Goal: Task Accomplishment & Management: Manage account settings

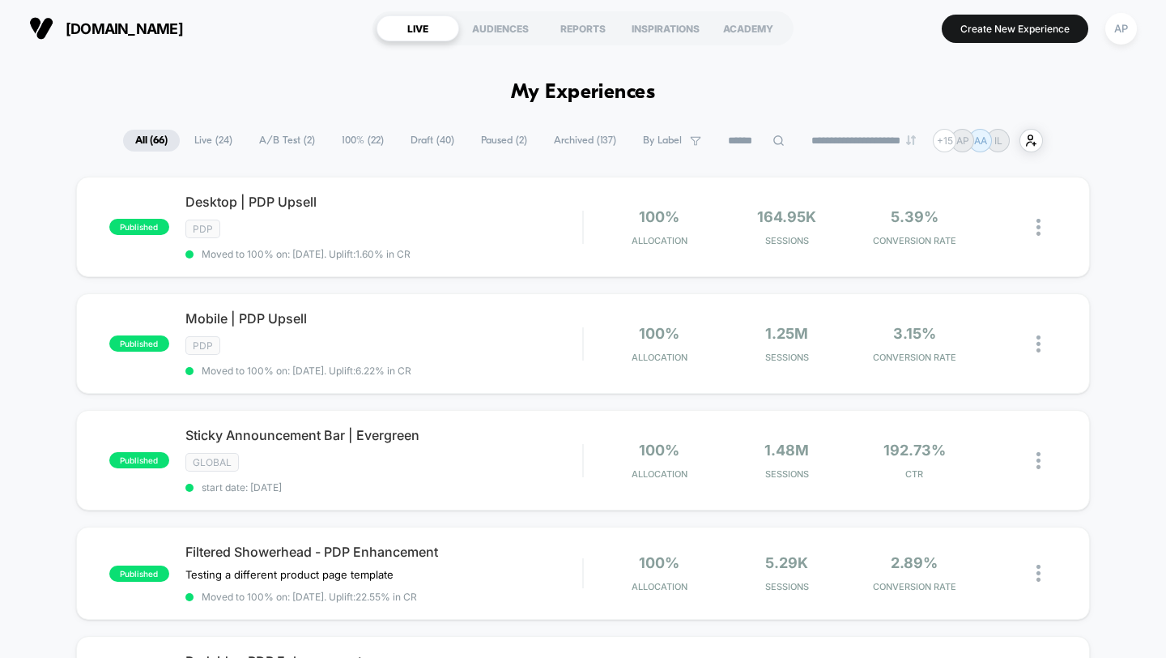
click at [292, 142] on span "A/B Test ( 2 )" at bounding box center [287, 141] width 80 height 22
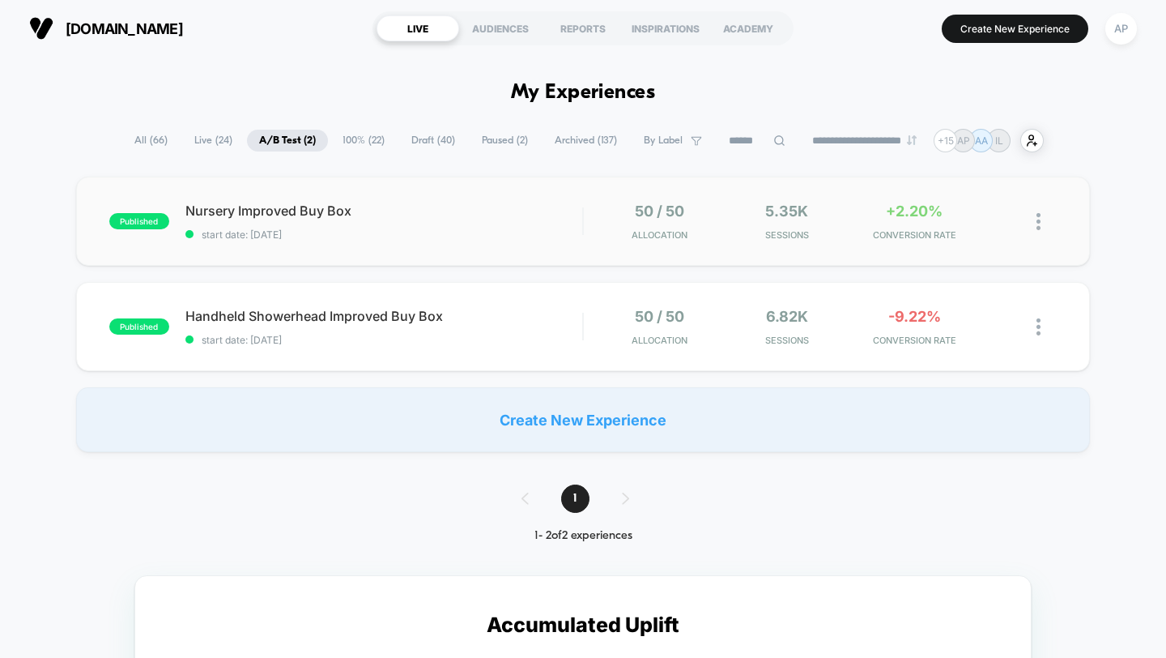
click at [492, 243] on div "published Nursery Improved Buy Box start date: [DATE] 50 / 50 Allocation 5.35k …" at bounding box center [583, 221] width 1015 height 89
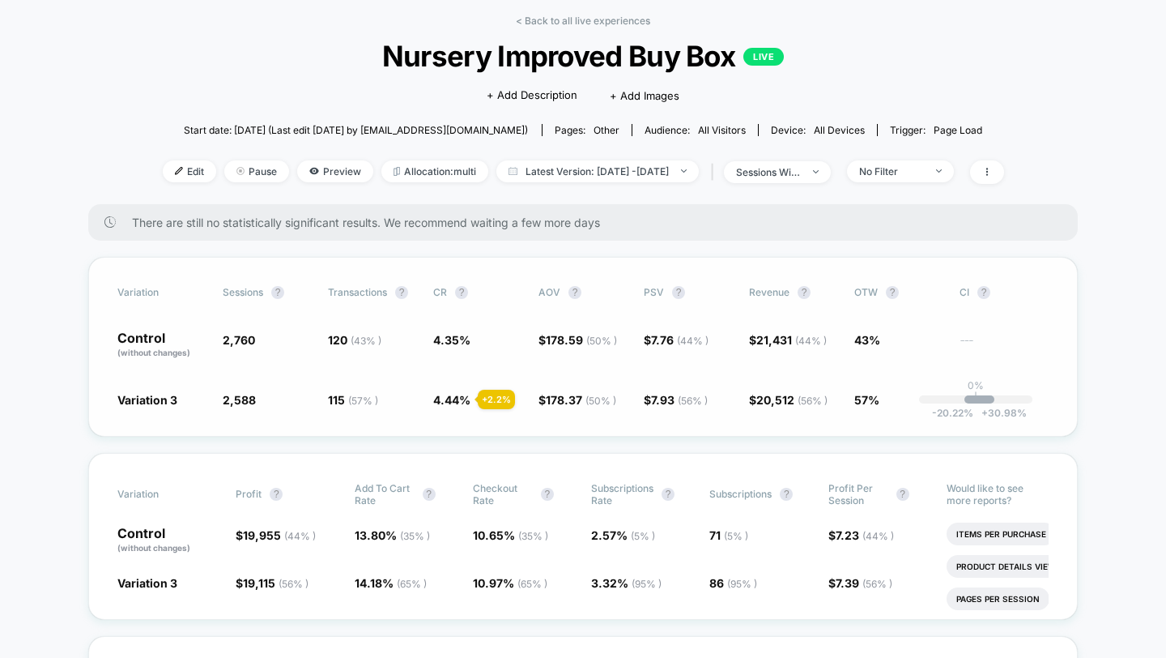
scroll to position [71, 0]
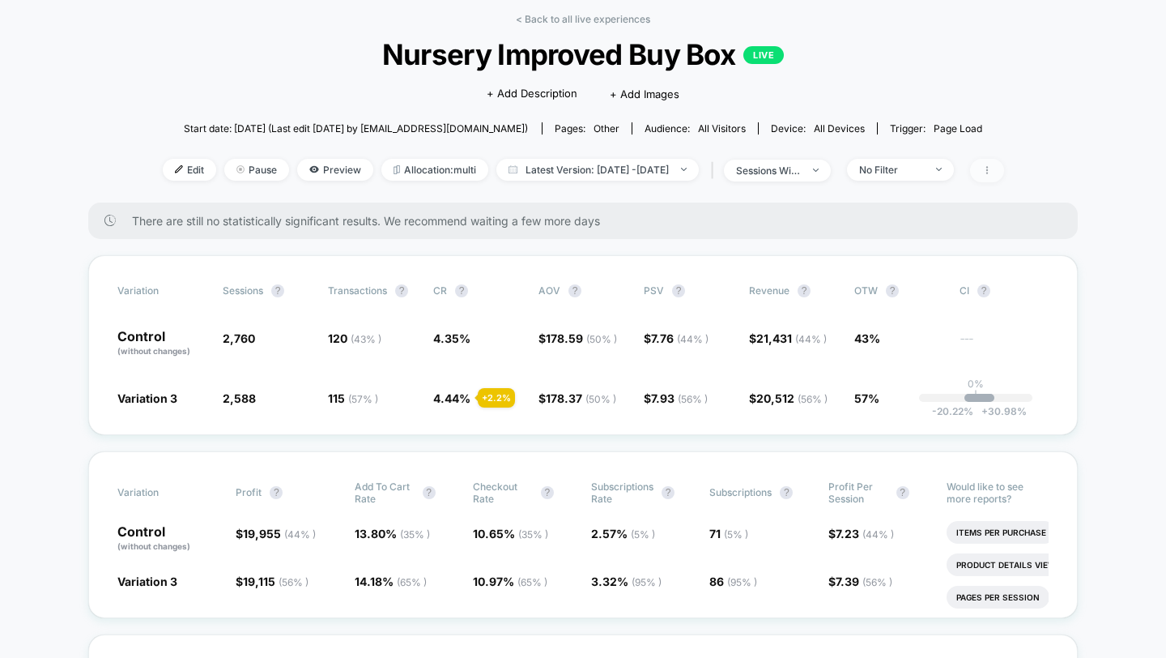
click at [992, 166] on icon at bounding box center [988, 170] width 10 height 10
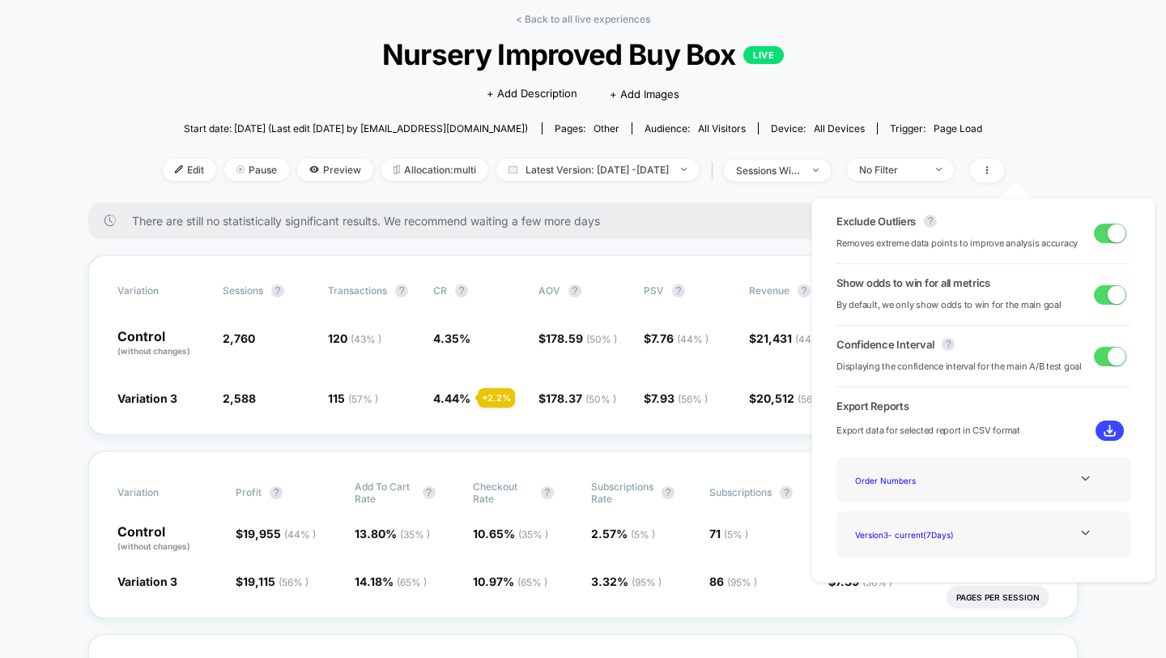
click at [519, 203] on div "There are still no statistically significant results. We recommend waiting a fe…" at bounding box center [583, 221] width 990 height 36
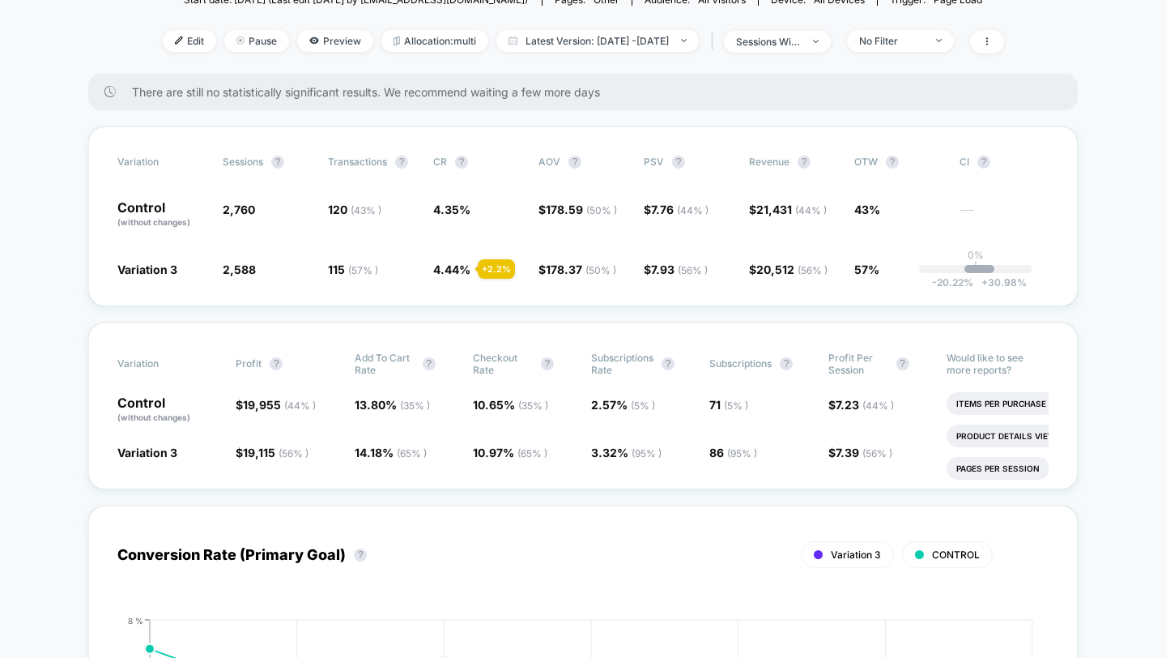
scroll to position [185, 0]
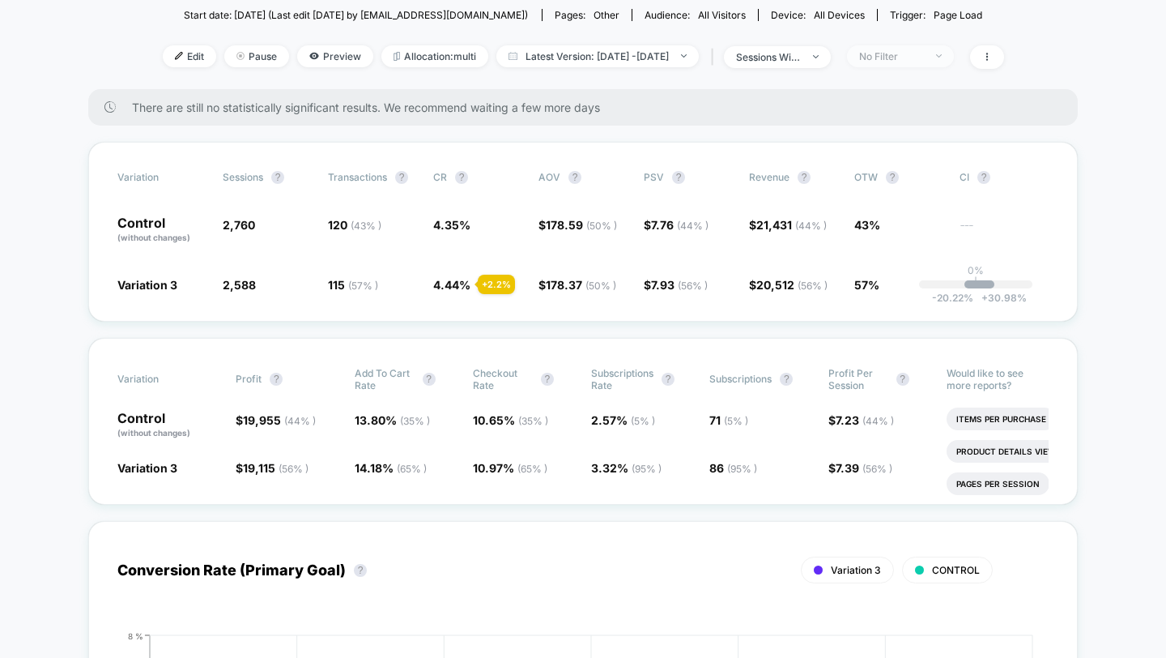
click at [924, 53] on div "No Filter" at bounding box center [891, 56] width 65 height 12
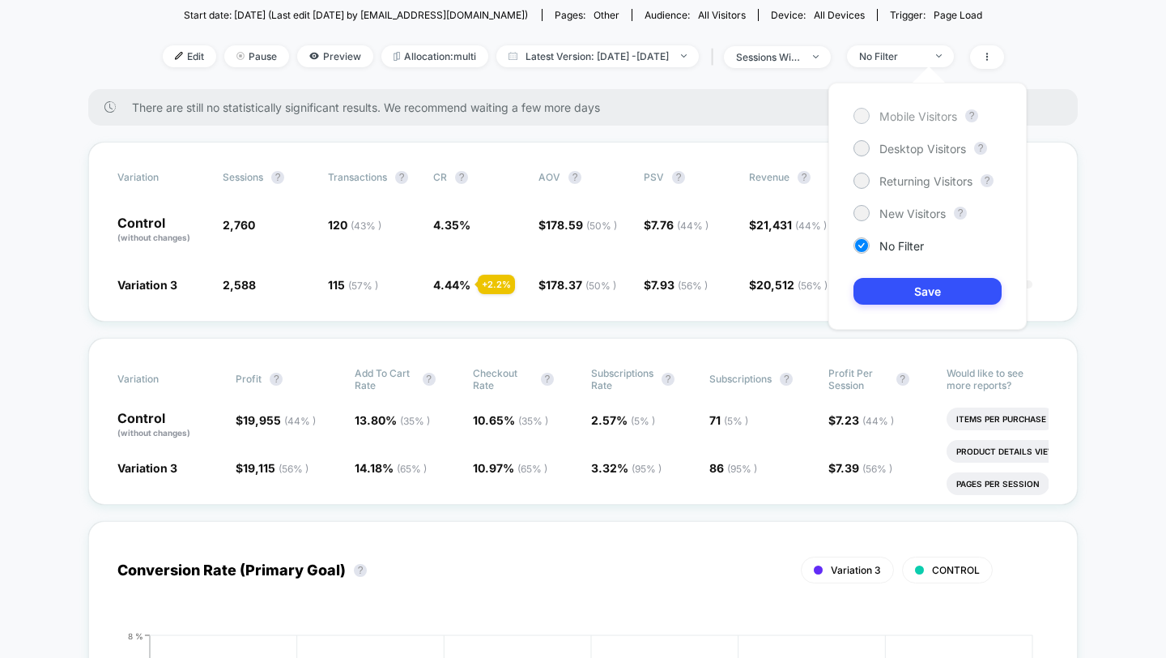
click at [919, 117] on span "Mobile Visitors" at bounding box center [919, 116] width 78 height 14
click at [922, 291] on button "Save" at bounding box center [928, 291] width 148 height 27
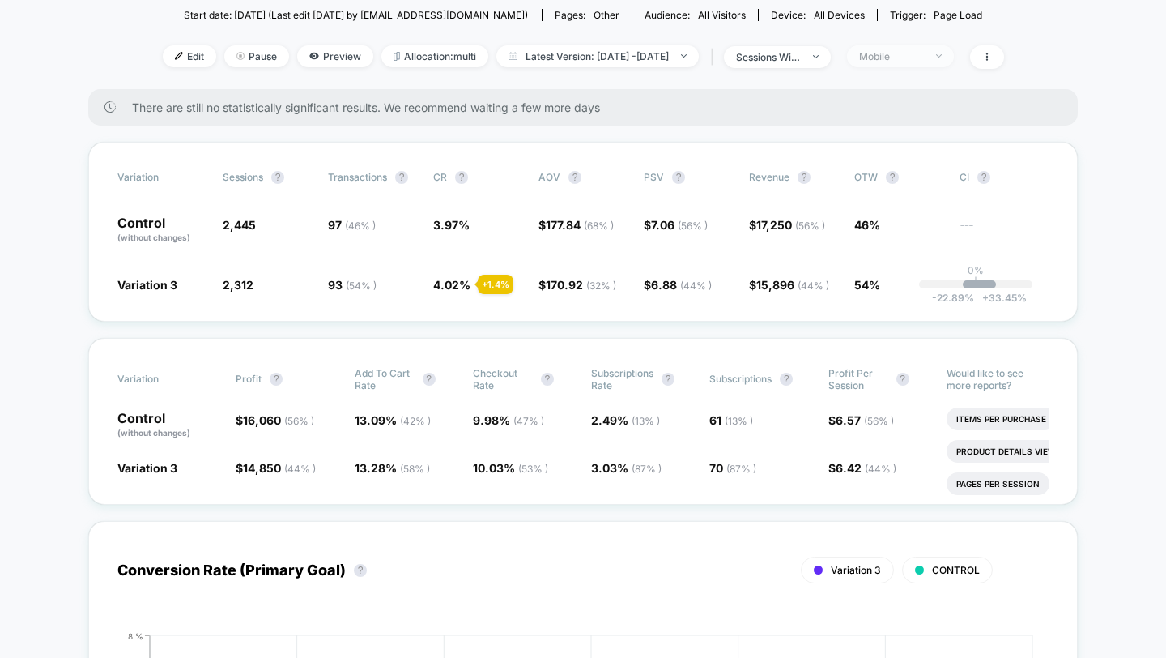
click at [924, 55] on div "Mobile" at bounding box center [891, 56] width 65 height 12
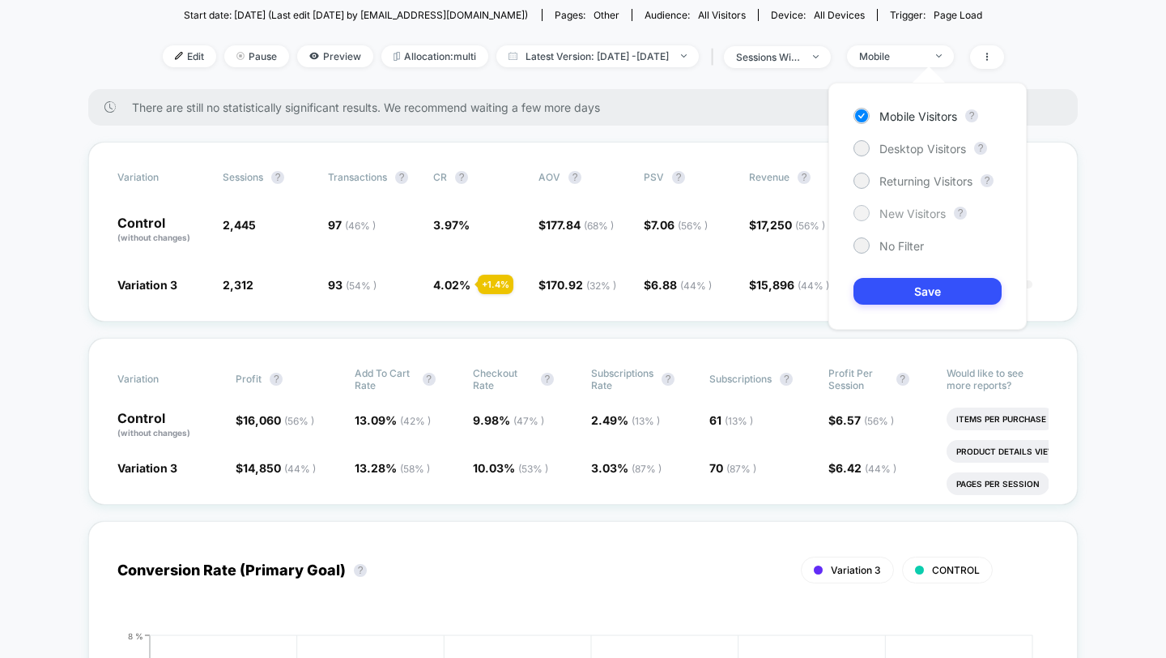
click at [910, 211] on span "New Visitors" at bounding box center [913, 214] width 66 height 14
click at [913, 284] on button "Save" at bounding box center [928, 291] width 148 height 27
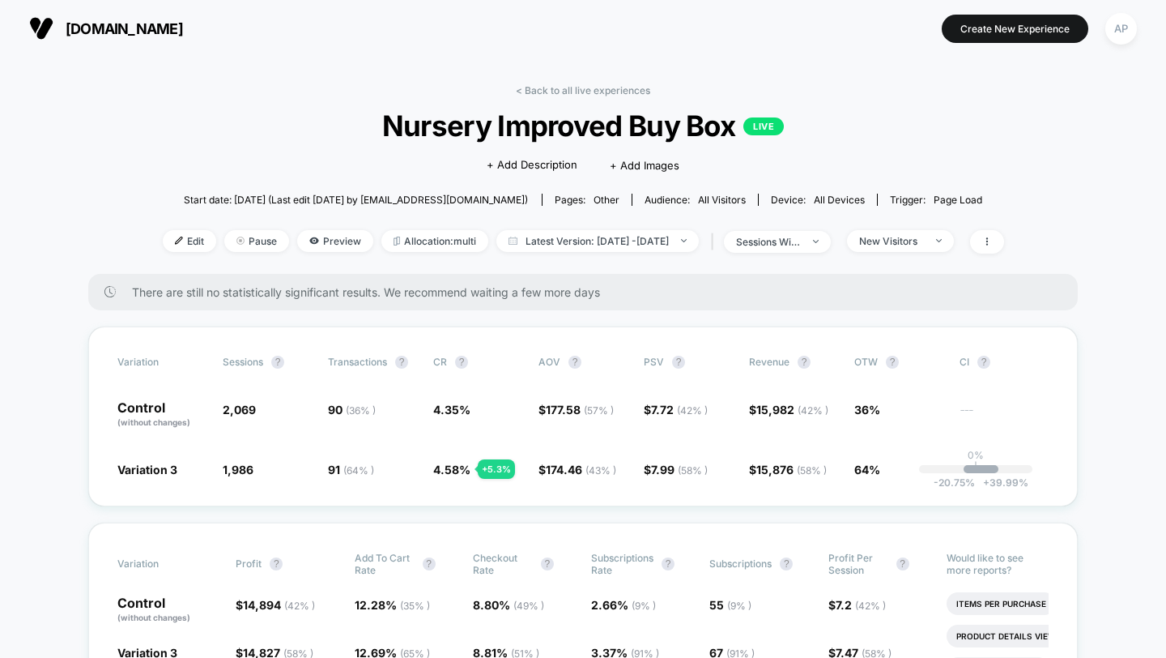
click at [546, 96] on div "< Back to all live experiences Nursery Improved Buy Box LIVE Click to edit expe…" at bounding box center [584, 179] width 842 height 190
click at [545, 92] on link "< Back to all live experiences" at bounding box center [583, 90] width 134 height 12
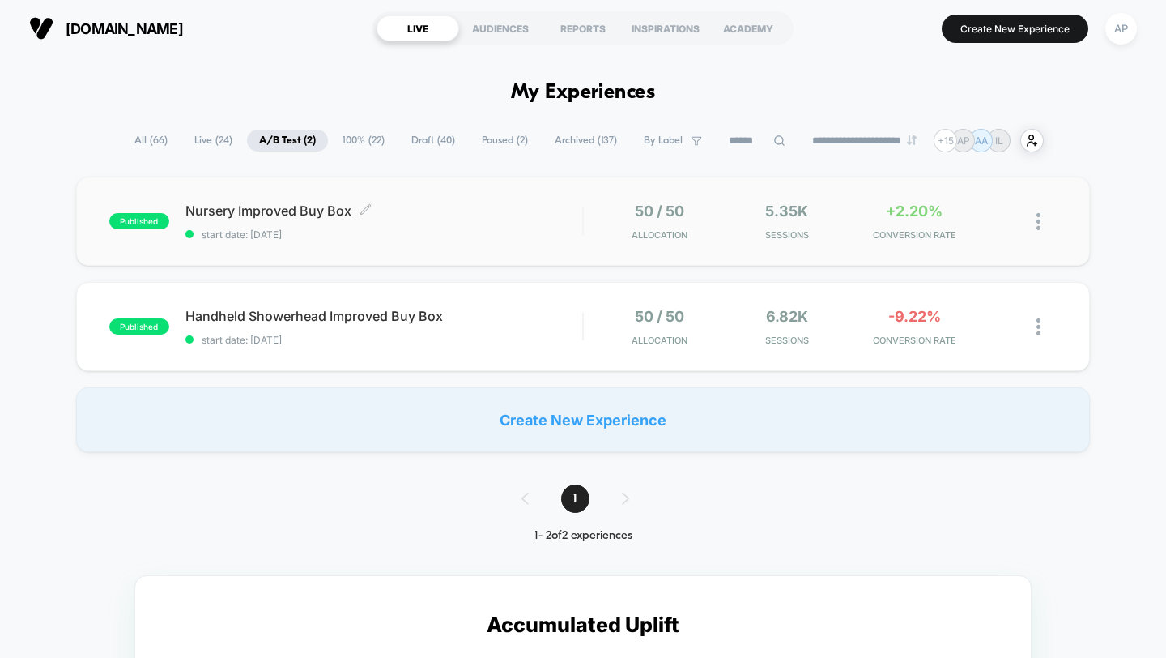
click at [360, 220] on div "Nursery Improved Buy Box Click to edit experience details Click to edit experie…" at bounding box center [384, 222] width 398 height 38
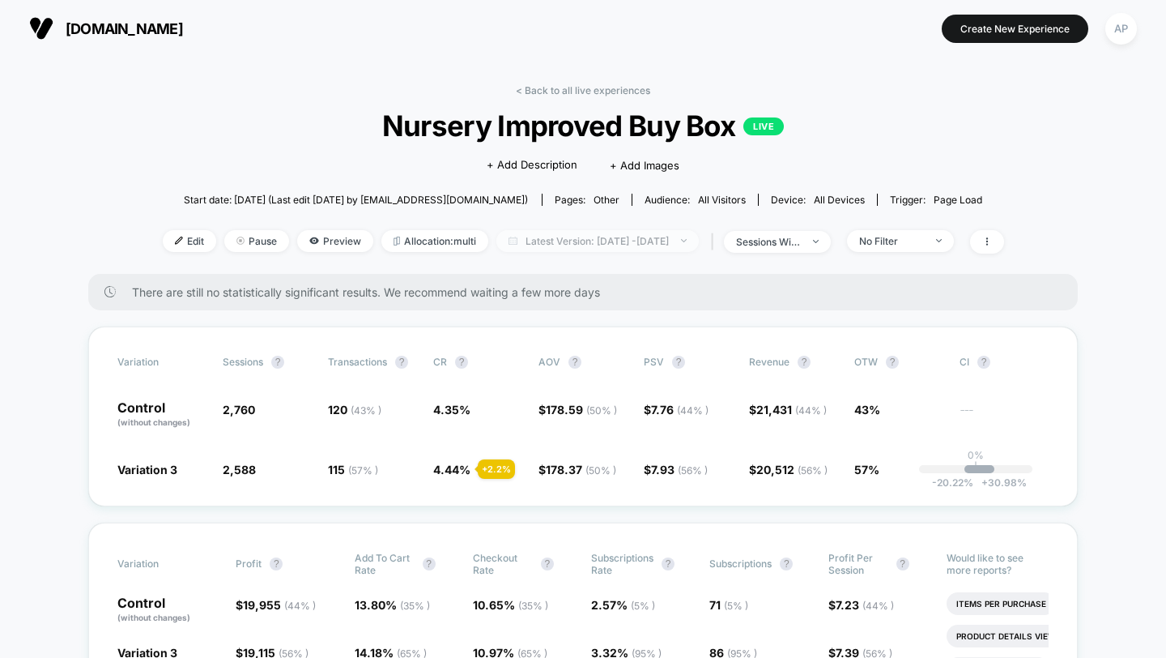
click at [497, 246] on span "Latest Version: [DATE] - [DATE]" at bounding box center [598, 241] width 203 height 22
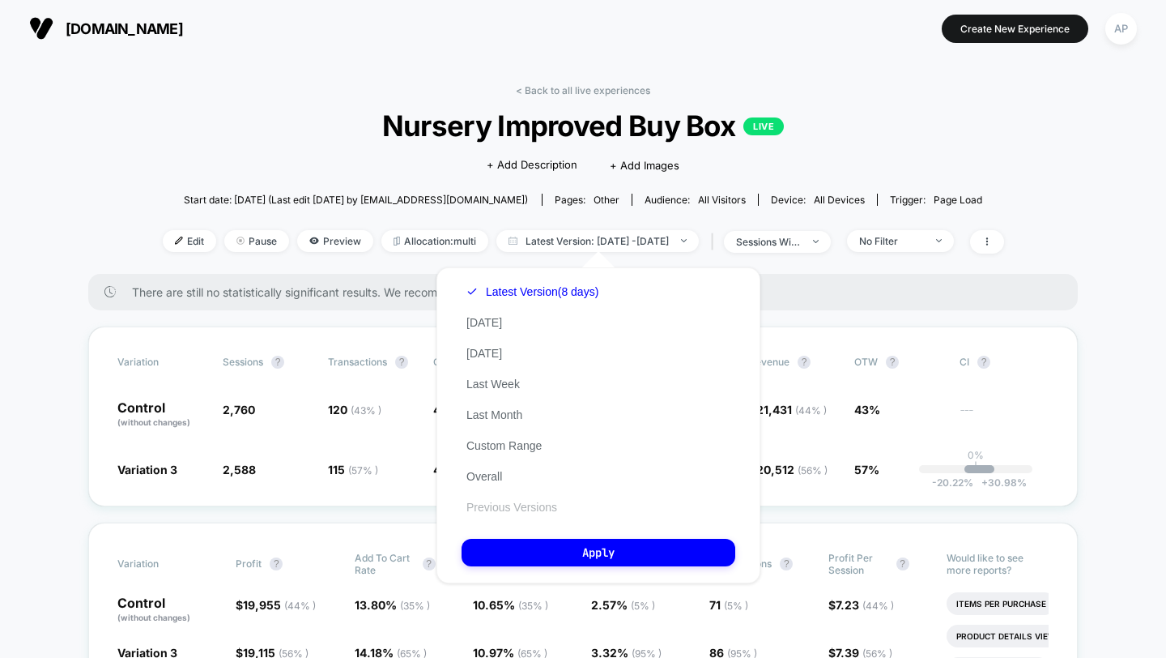
click at [512, 510] on button "Previous Versions" at bounding box center [512, 507] width 100 height 15
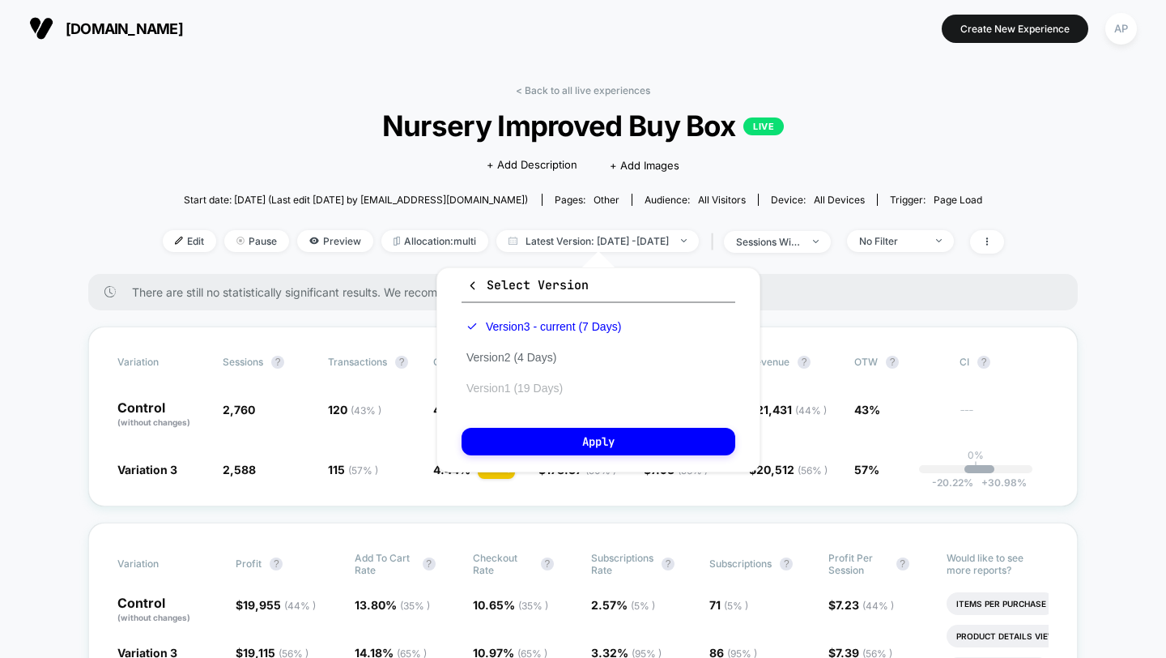
click at [533, 389] on button "Version 1 (19 Days)" at bounding box center [515, 388] width 106 height 15
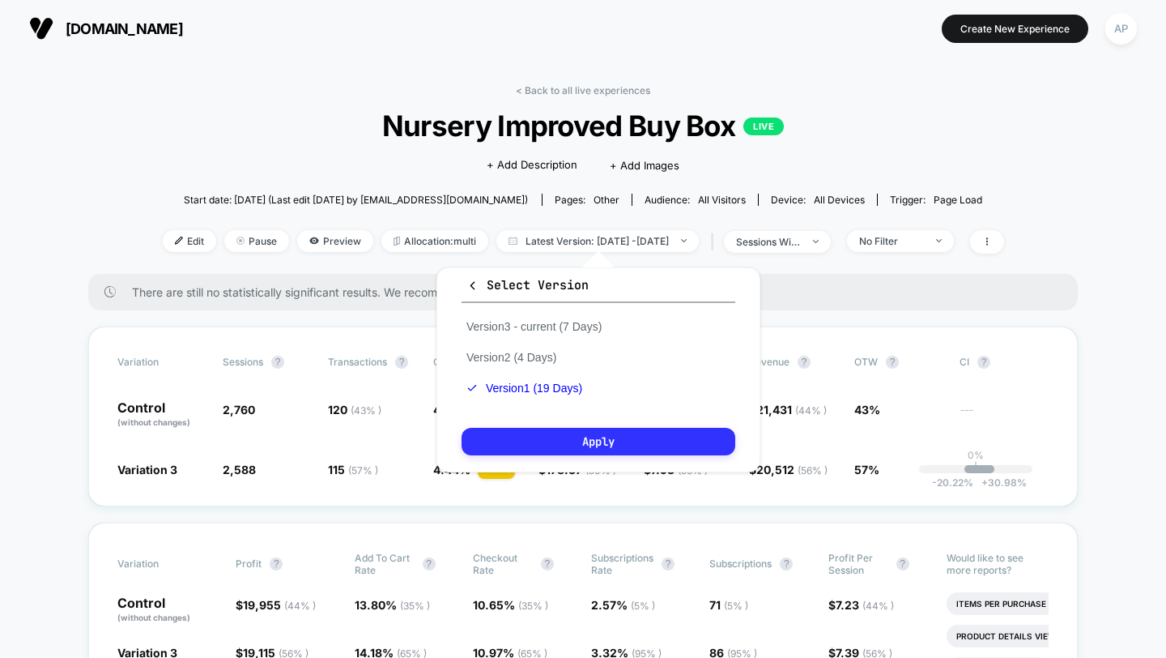
click at [688, 433] on button "Apply" at bounding box center [599, 442] width 274 height 28
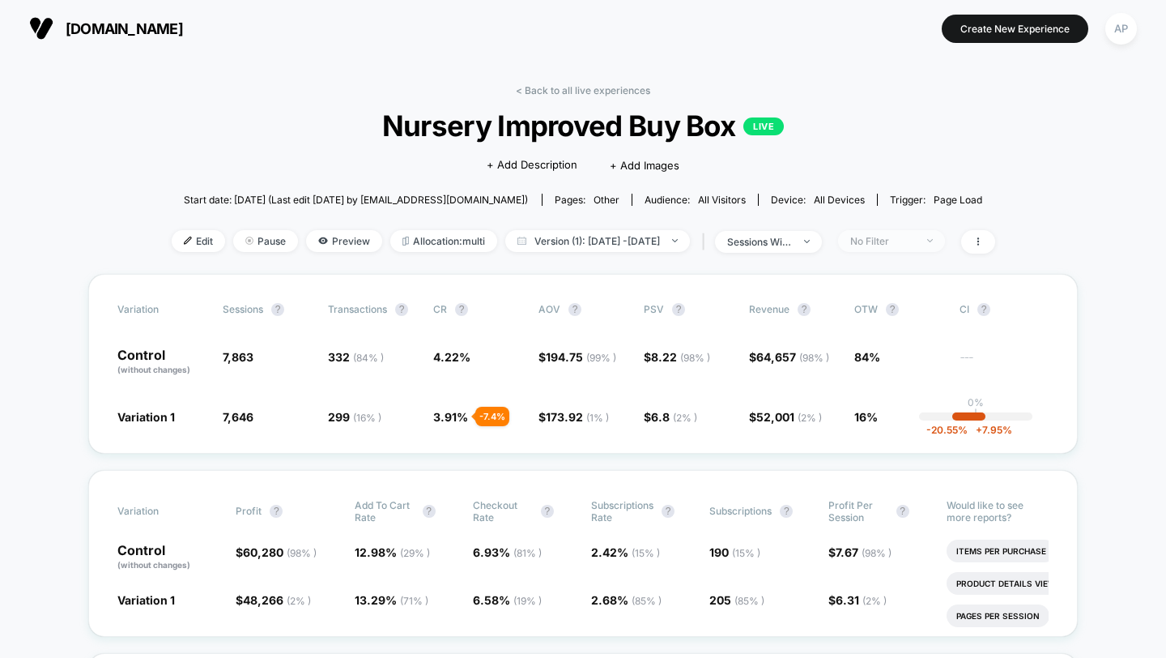
click at [893, 241] on div "No Filter" at bounding box center [883, 241] width 65 height 12
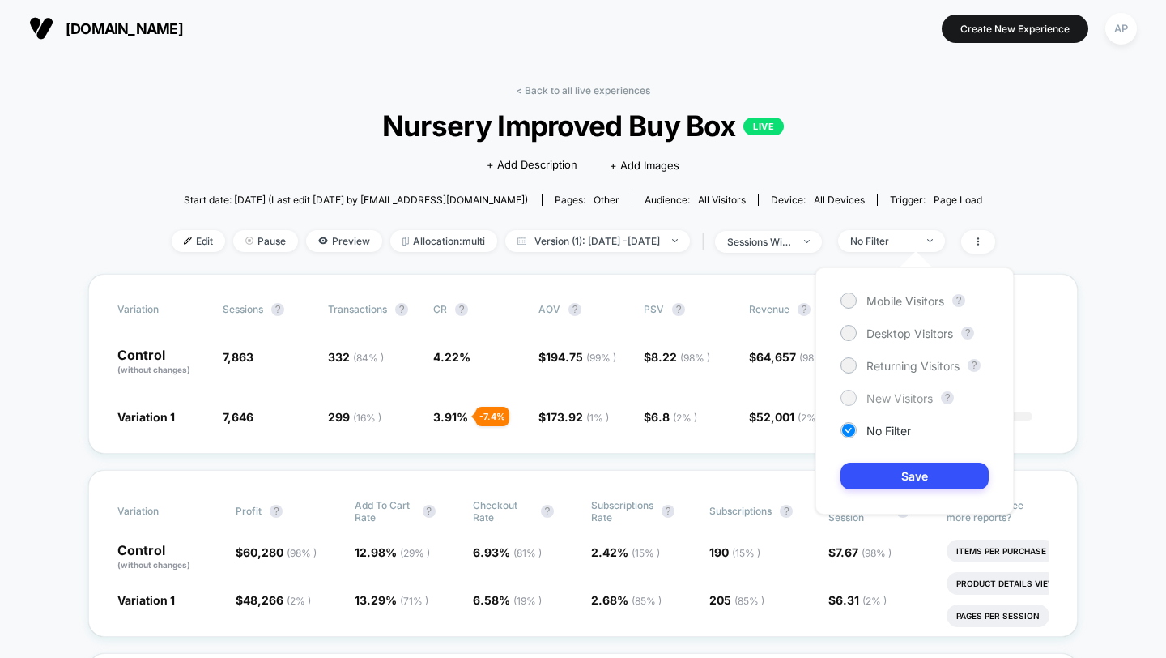
click at [888, 394] on span "New Visitors" at bounding box center [900, 398] width 66 height 14
click at [888, 484] on button "Save" at bounding box center [915, 476] width 148 height 27
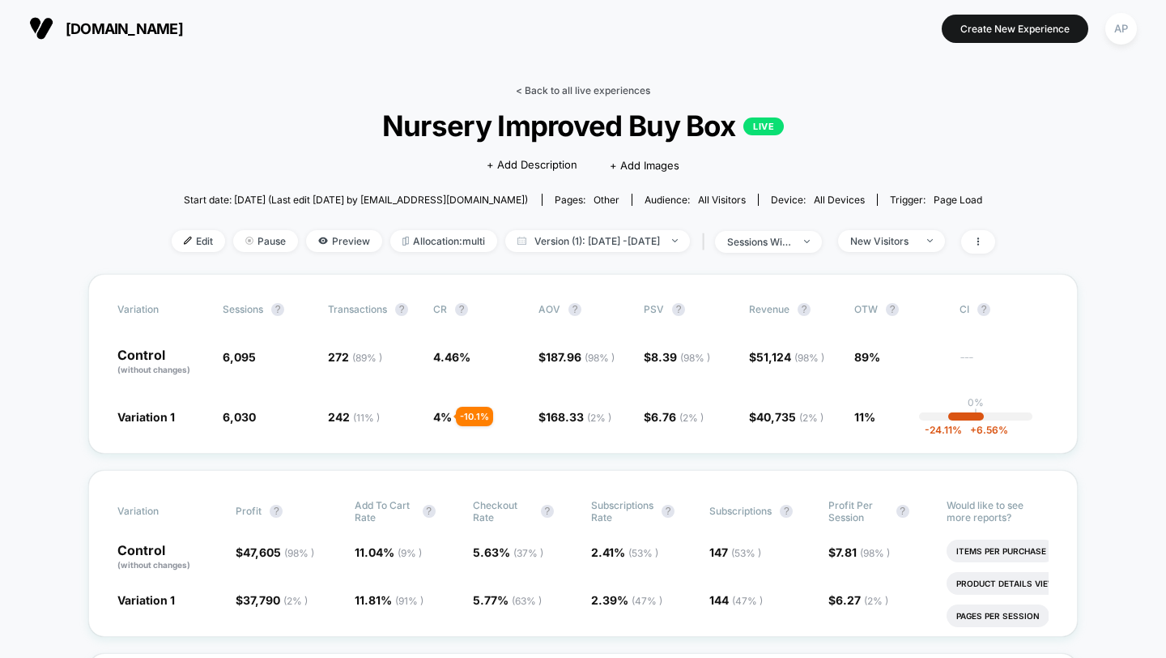
click at [579, 87] on link "< Back to all live experiences" at bounding box center [583, 90] width 134 height 12
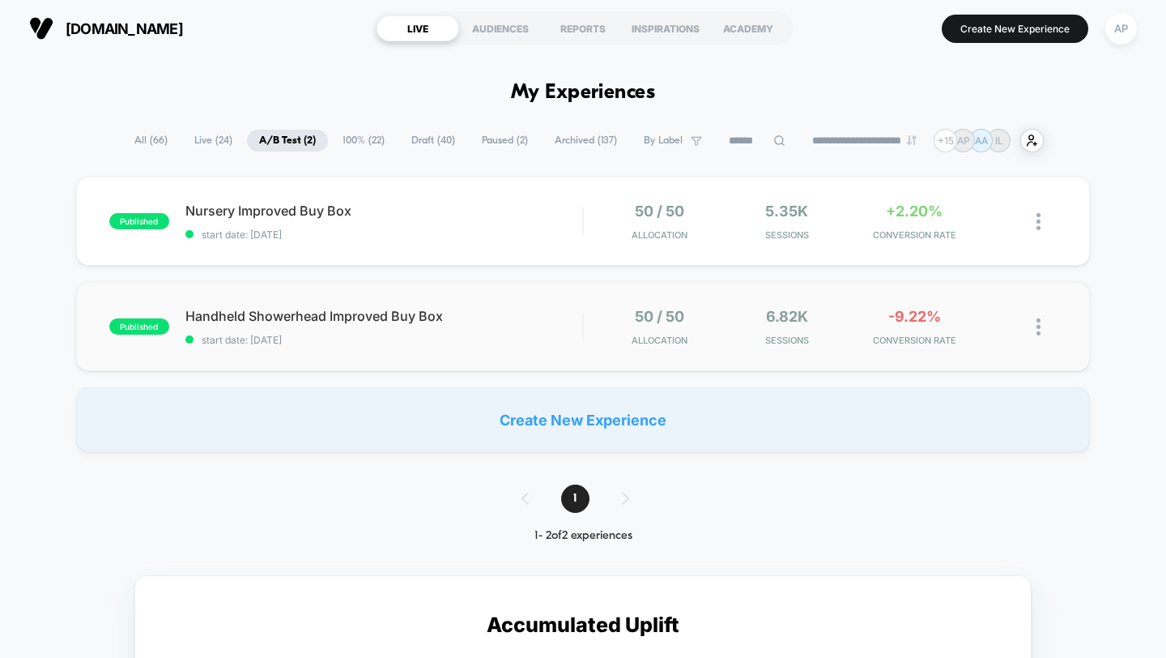
click at [493, 351] on div "published Handheld Showerhead Improved Buy Box start date: [DATE] 50 / 50 Alloc…" at bounding box center [583, 326] width 1015 height 89
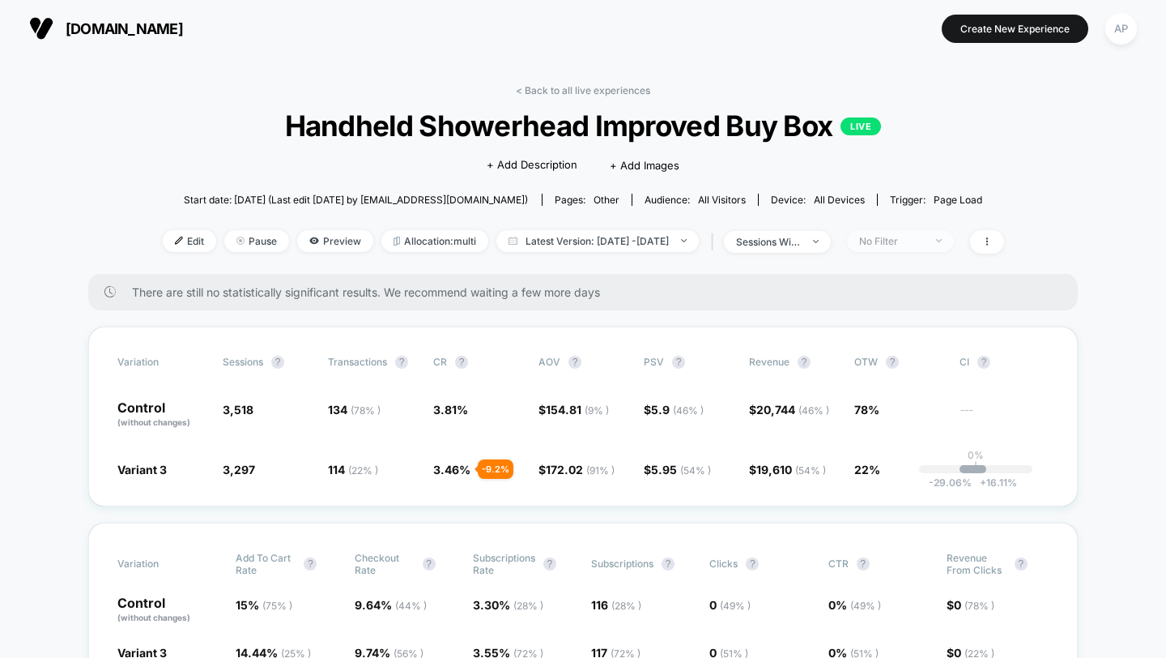
click at [898, 237] on div "No Filter" at bounding box center [891, 241] width 65 height 12
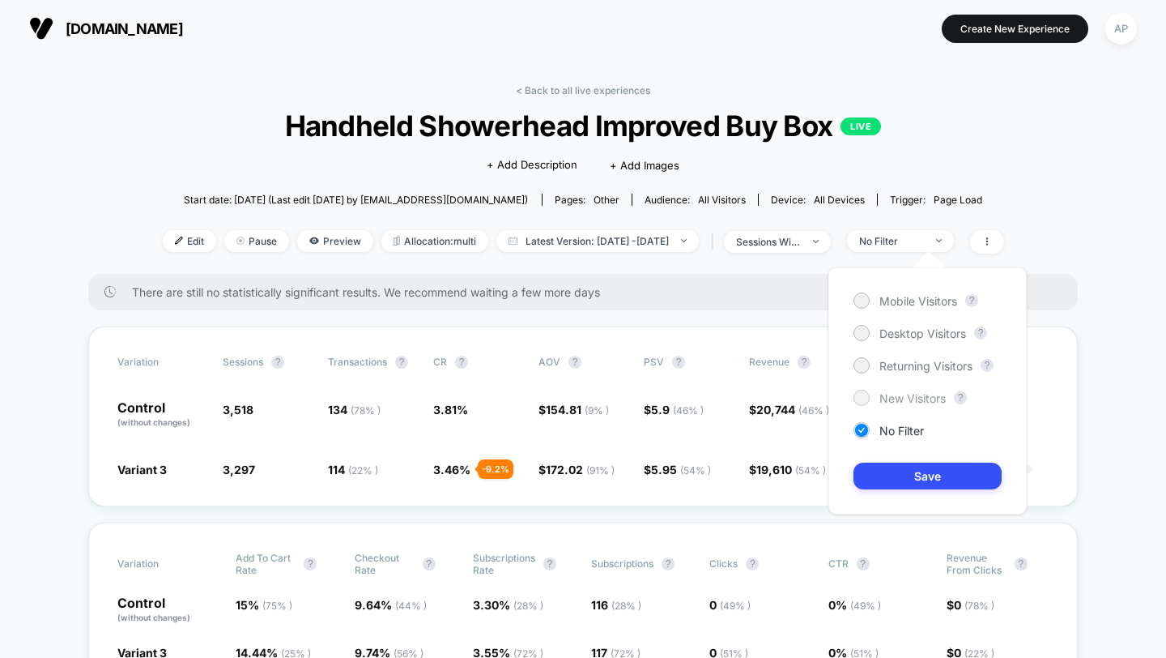
click at [915, 398] on span "New Visitors" at bounding box center [913, 398] width 66 height 14
click at [919, 481] on button "Save" at bounding box center [928, 476] width 148 height 27
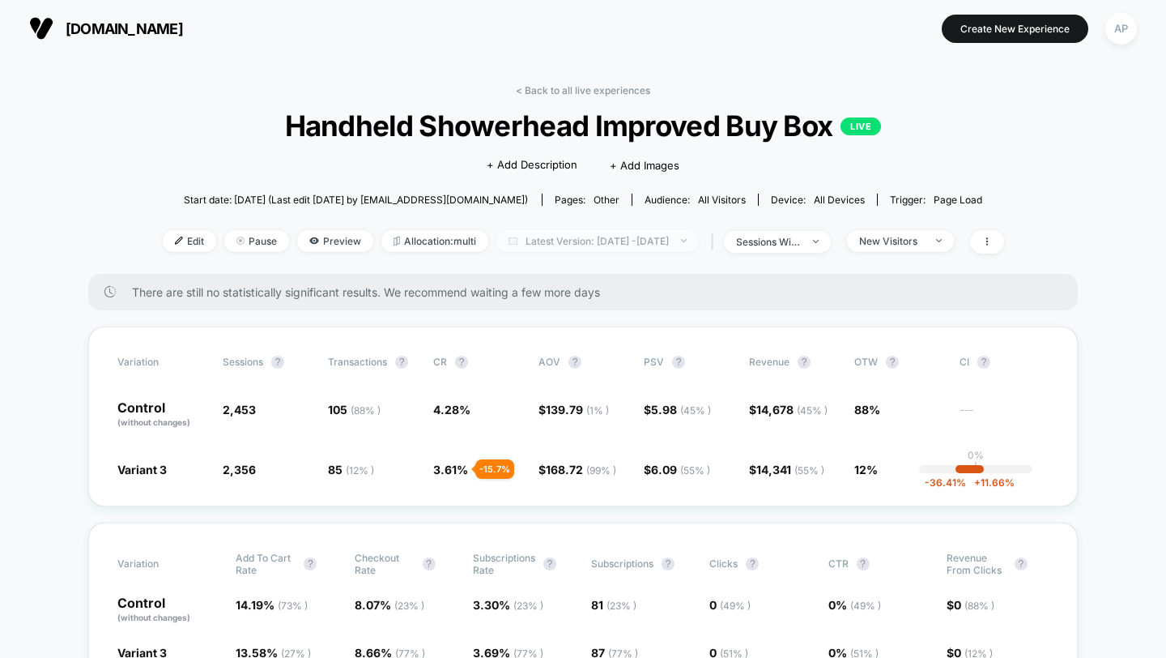
click at [582, 241] on span "Latest Version: [DATE] - [DATE]" at bounding box center [598, 241] width 203 height 22
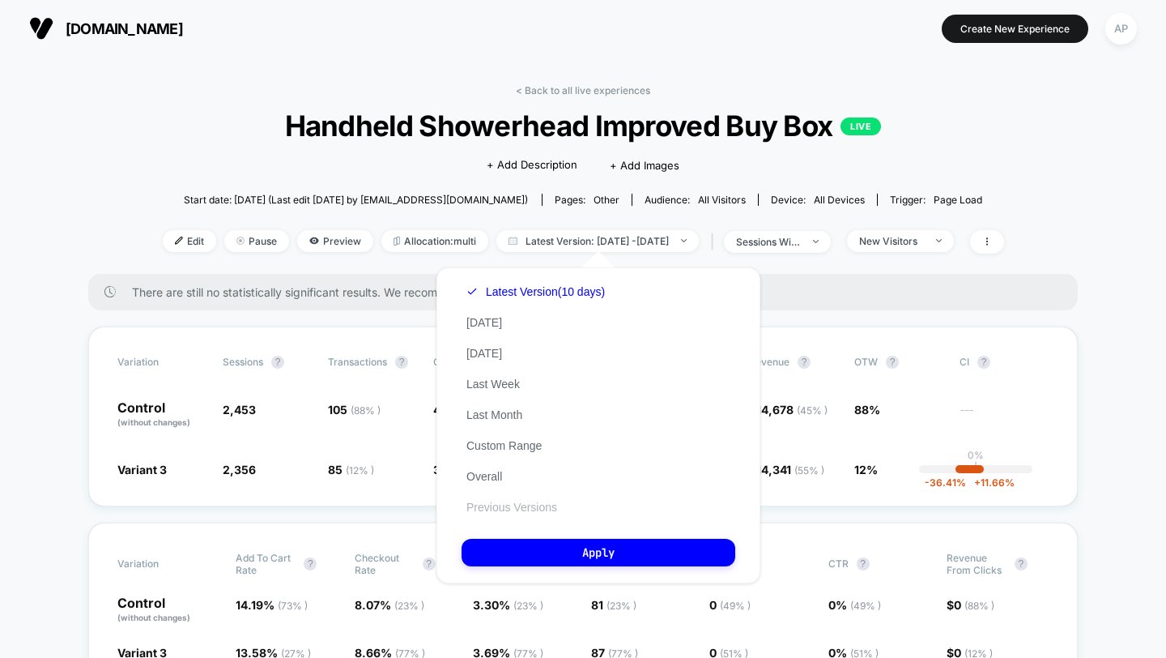
click at [511, 509] on button "Previous Versions" at bounding box center [512, 507] width 100 height 15
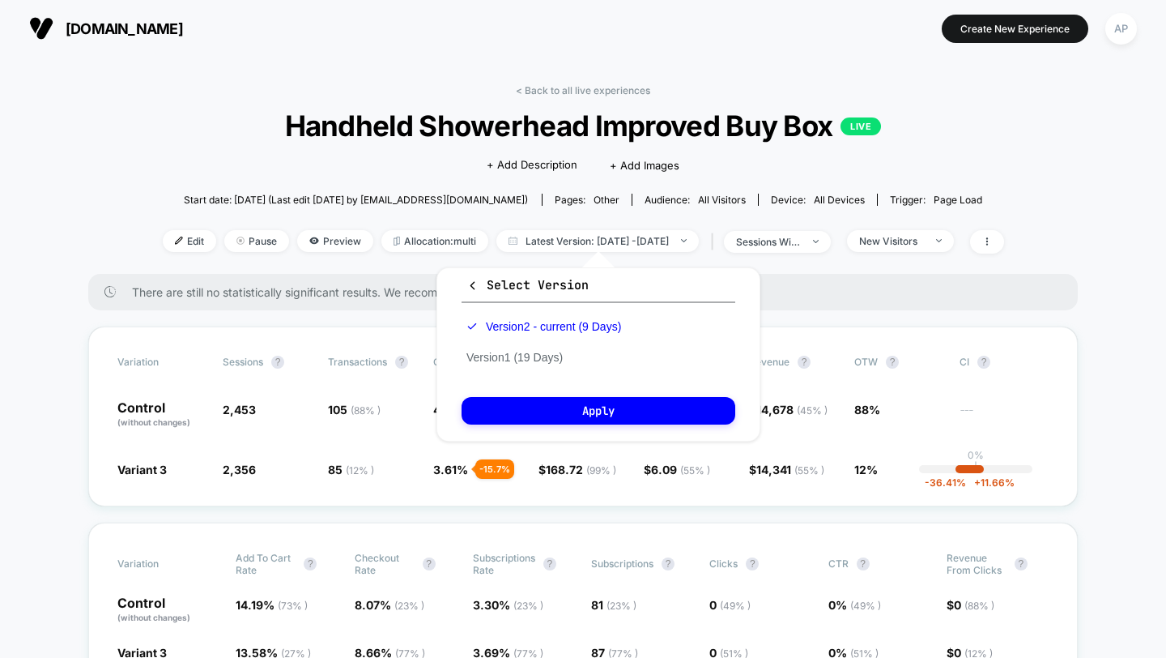
click at [532, 364] on div "Version 2 - current (9 Days) Version 1 (19 Days)" at bounding box center [544, 342] width 164 height 62
click at [534, 347] on div "Version 2 - current (9 Days) Version 1 (19 Days)" at bounding box center [544, 342] width 164 height 62
click at [534, 348] on div "Version 2 - current (9 Days) Version 1 (19 Days)" at bounding box center [544, 342] width 164 height 62
click at [534, 351] on button "Version 1 (19 Days)" at bounding box center [515, 357] width 106 height 15
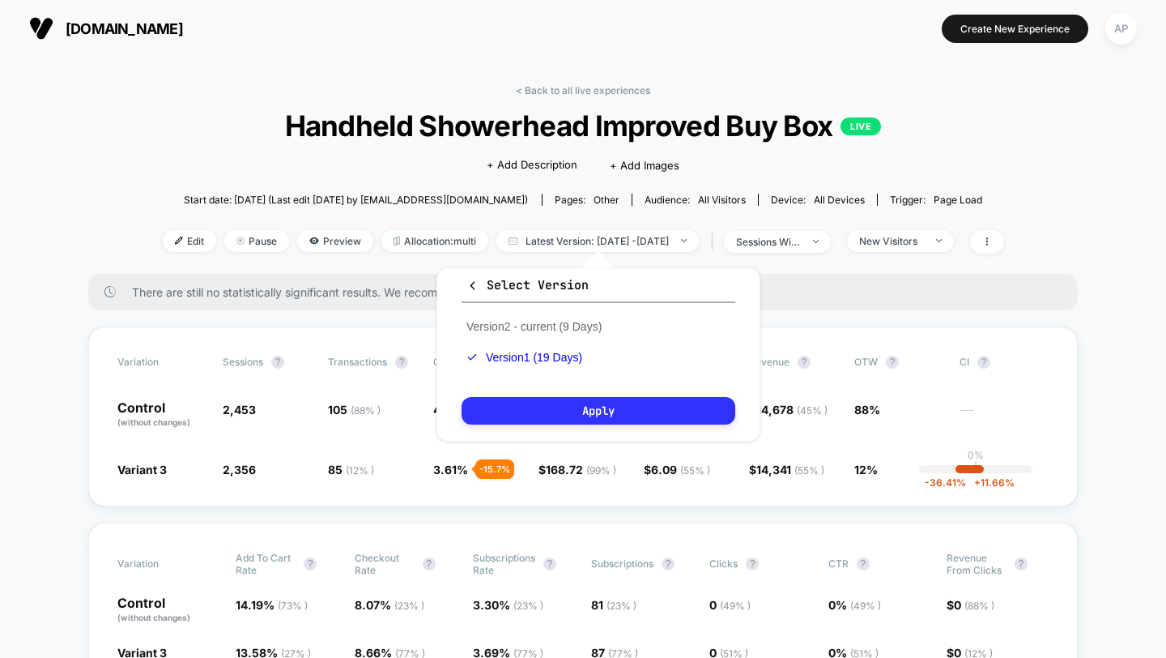
click at [552, 406] on button "Apply" at bounding box center [599, 411] width 274 height 28
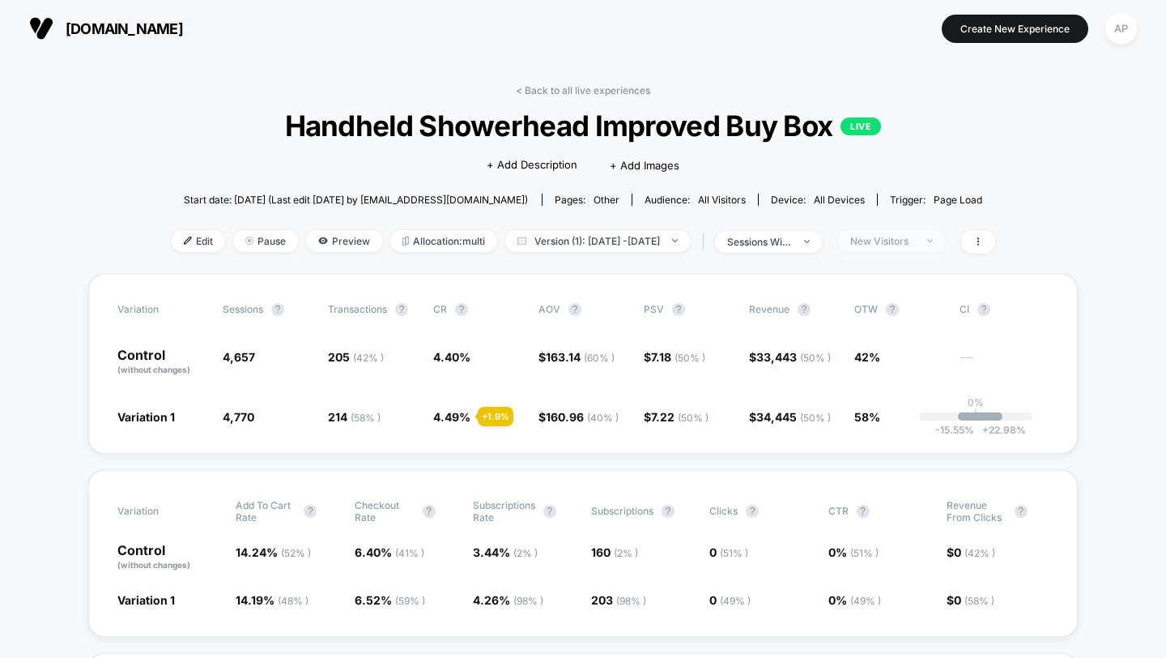
click at [915, 245] on div "New Visitors" at bounding box center [883, 241] width 65 height 12
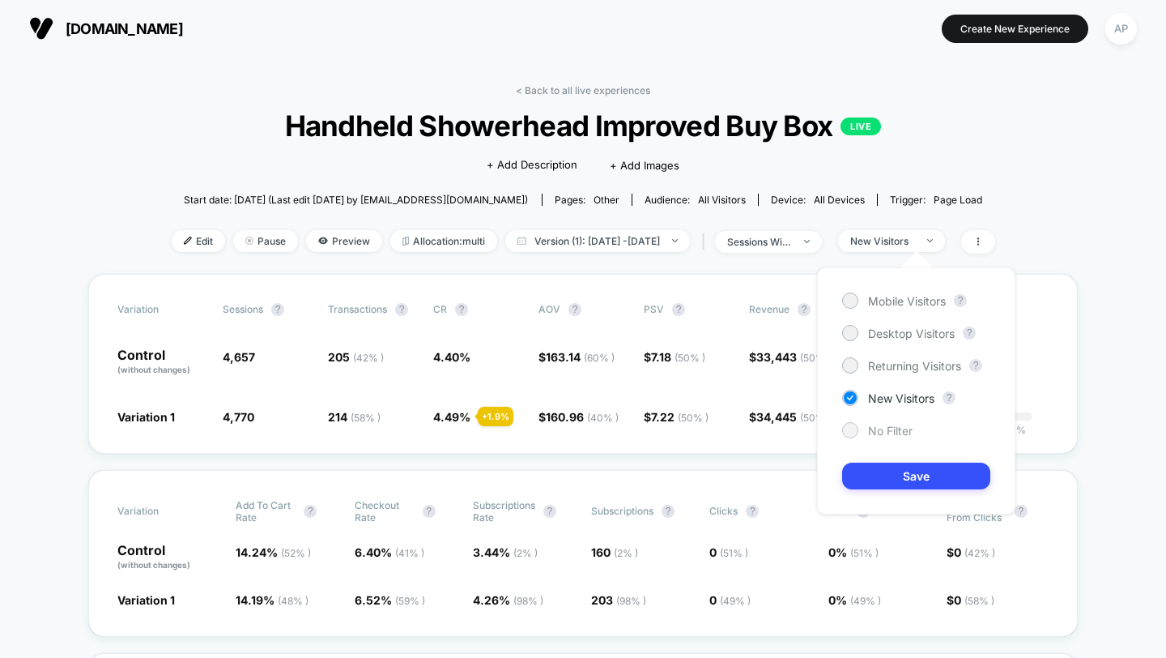
click at [897, 437] on div "No Filter" at bounding box center [877, 430] width 70 height 16
click at [896, 299] on span "Mobile Visitors" at bounding box center [907, 301] width 78 height 14
click at [911, 467] on button "Save" at bounding box center [916, 476] width 148 height 27
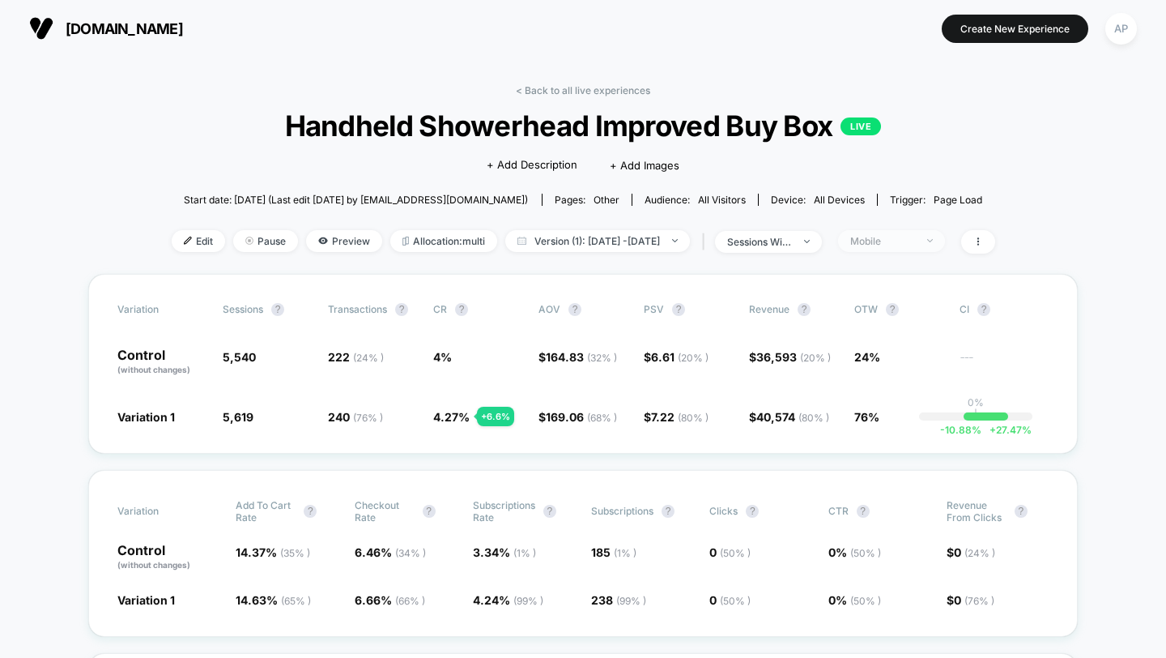
click at [915, 241] on div "Mobile" at bounding box center [883, 241] width 65 height 12
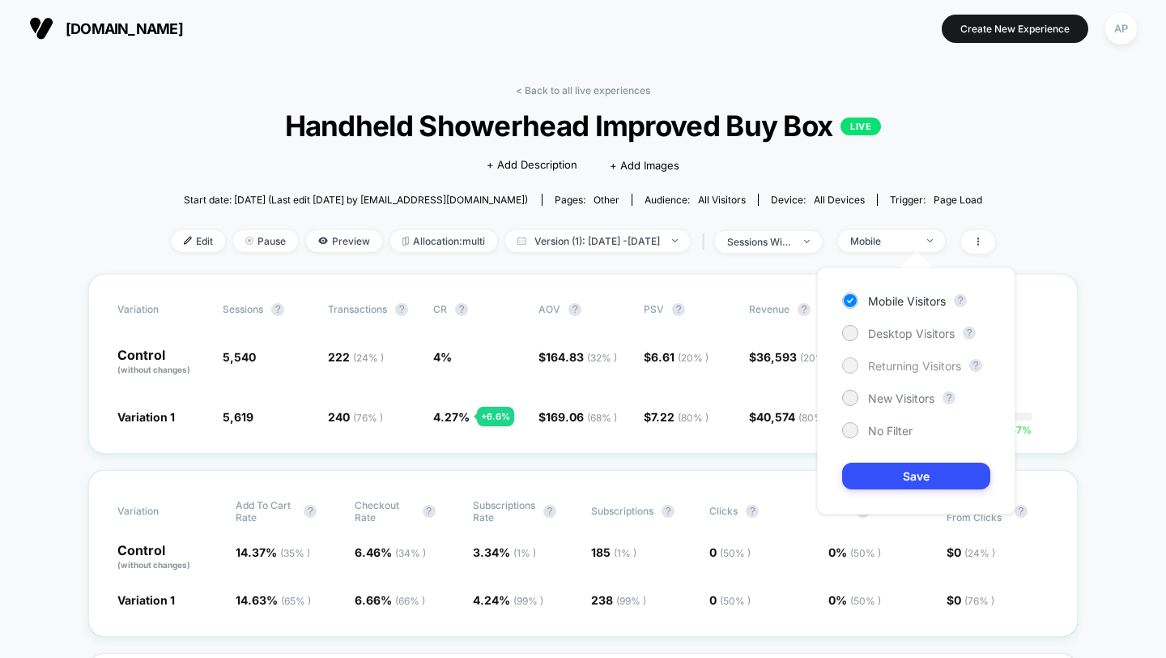
click at [904, 369] on span "Returning Visitors" at bounding box center [914, 366] width 93 height 14
click at [900, 471] on button "Save" at bounding box center [916, 476] width 148 height 27
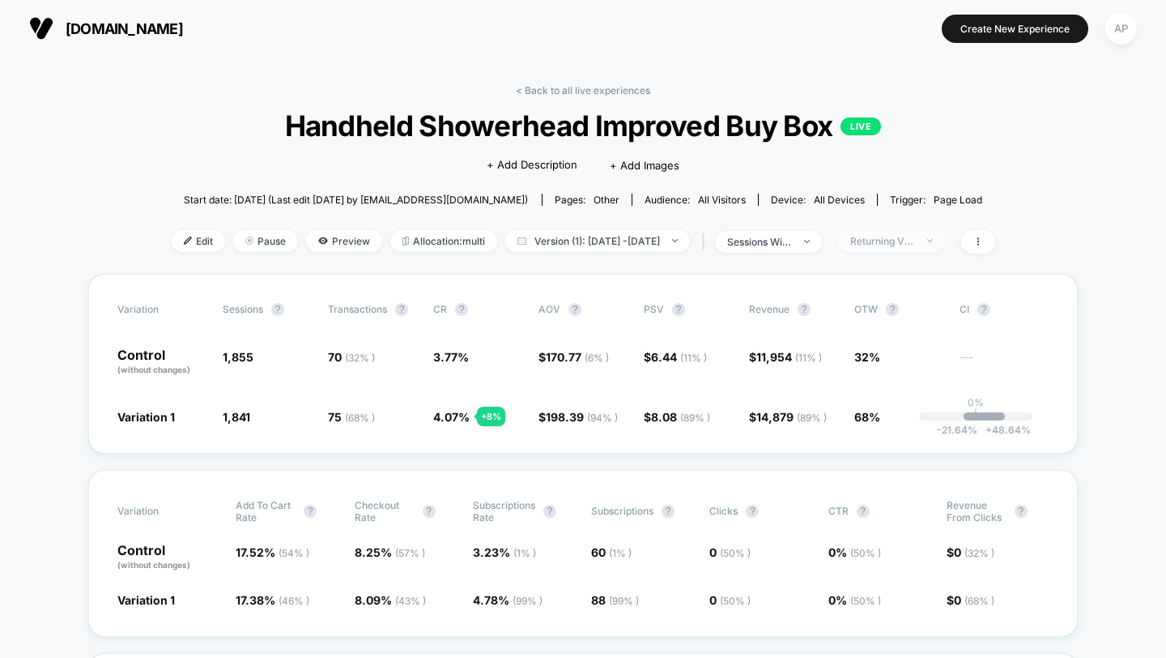
click at [915, 241] on div "Returning Visitors" at bounding box center [883, 241] width 65 height 12
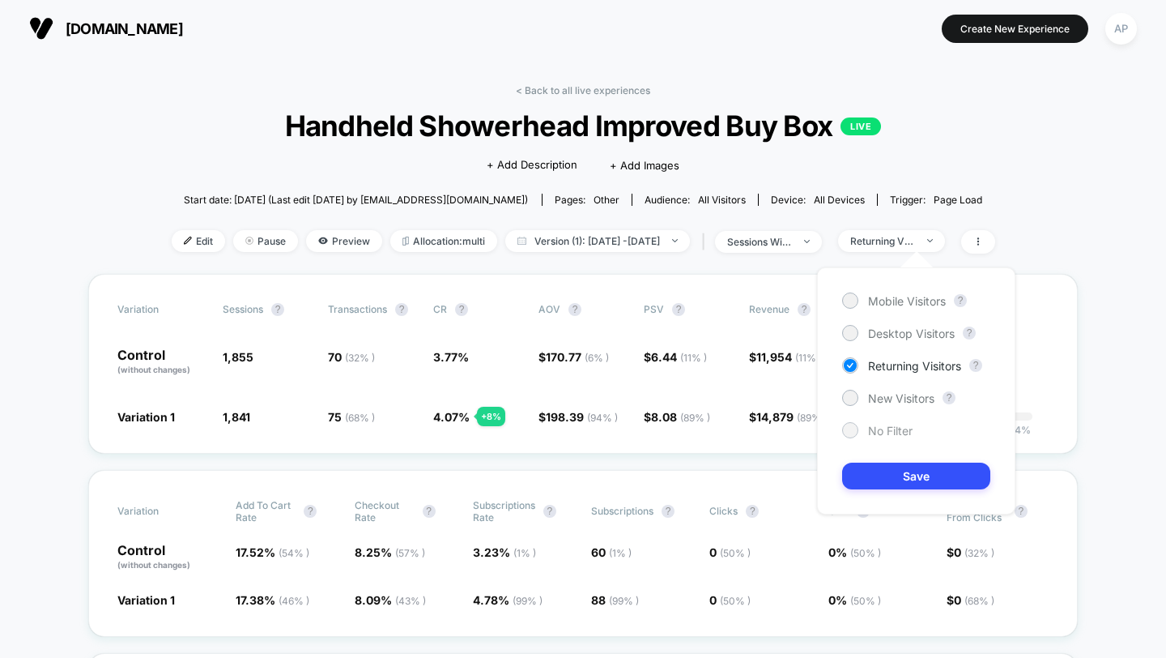
click at [890, 435] on span "No Filter" at bounding box center [890, 431] width 45 height 14
click at [893, 481] on button "Save" at bounding box center [916, 476] width 148 height 27
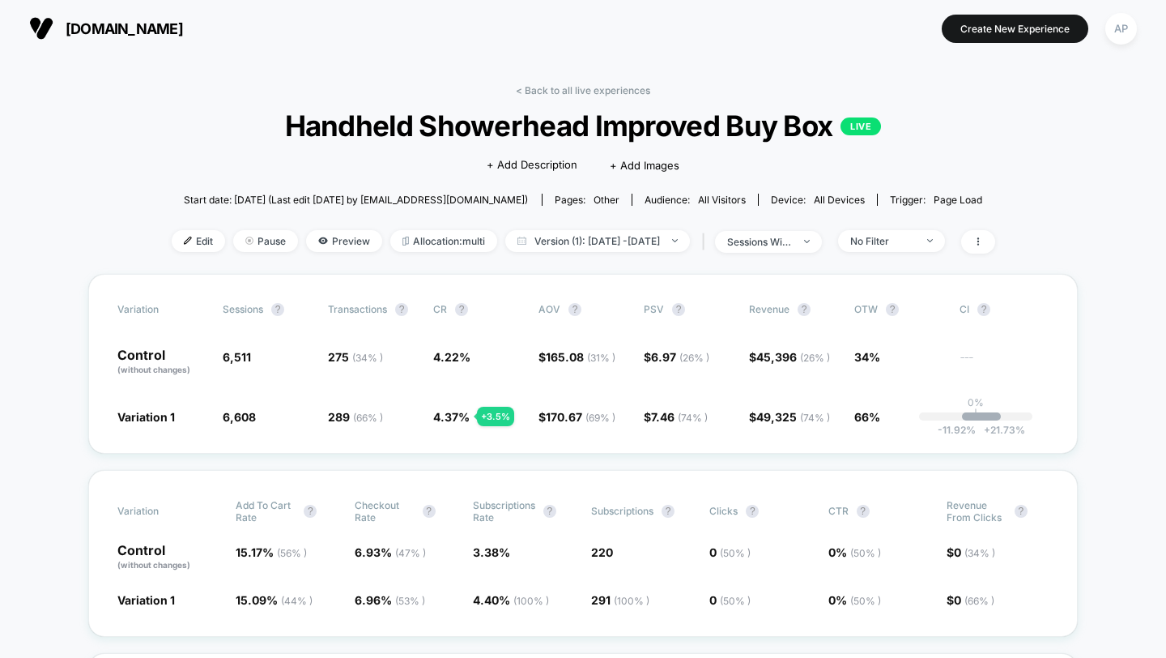
click at [902, 250] on div "Edit Pause Preview Allocation: multi Version (1): [DATE] - [DATE] | sessions wi…" at bounding box center [584, 241] width 824 height 23
click at [897, 243] on div "No Filter" at bounding box center [883, 241] width 65 height 12
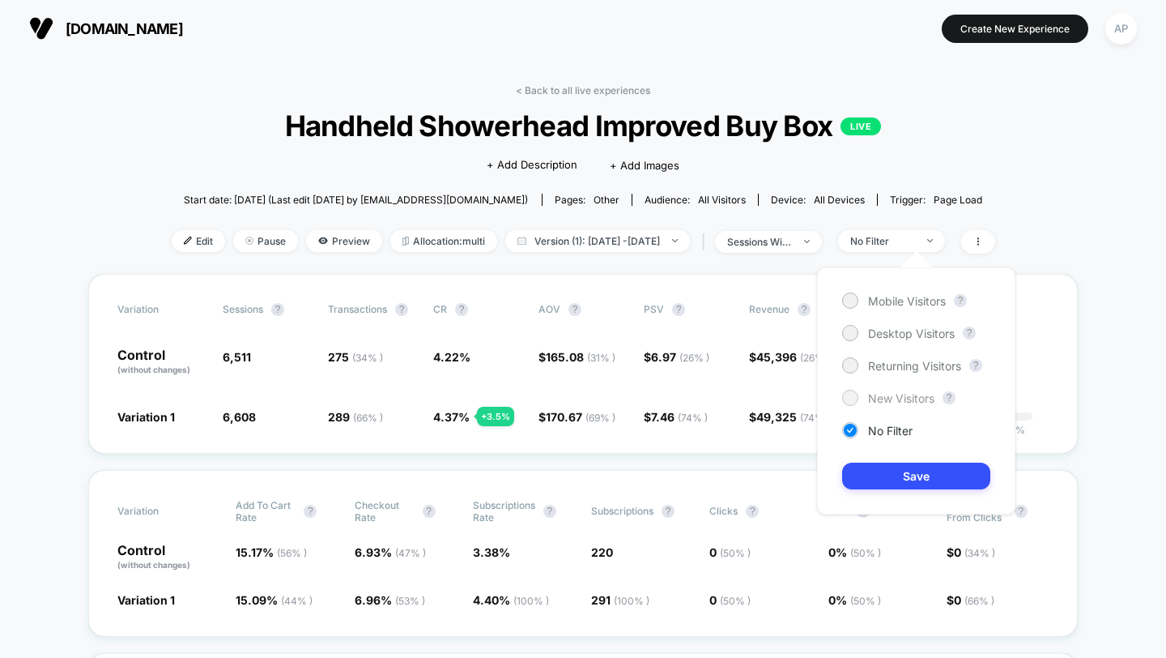
click at [885, 394] on span "New Visitors" at bounding box center [901, 398] width 66 height 14
click at [903, 475] on button "Save" at bounding box center [916, 476] width 148 height 27
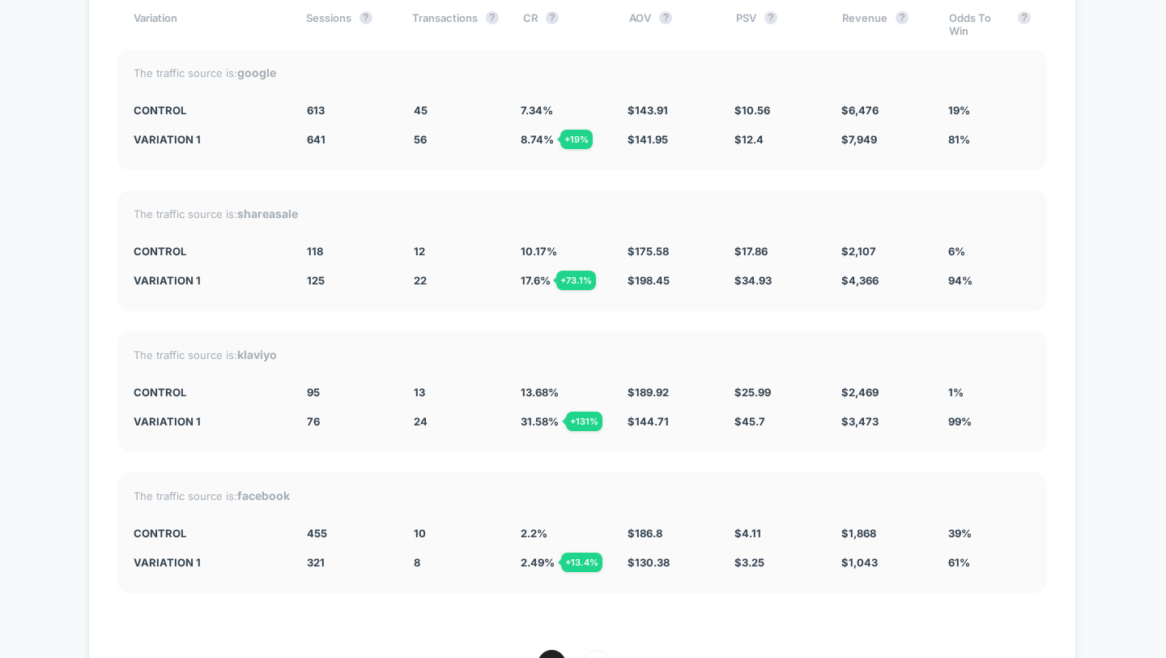
scroll to position [4936, 0]
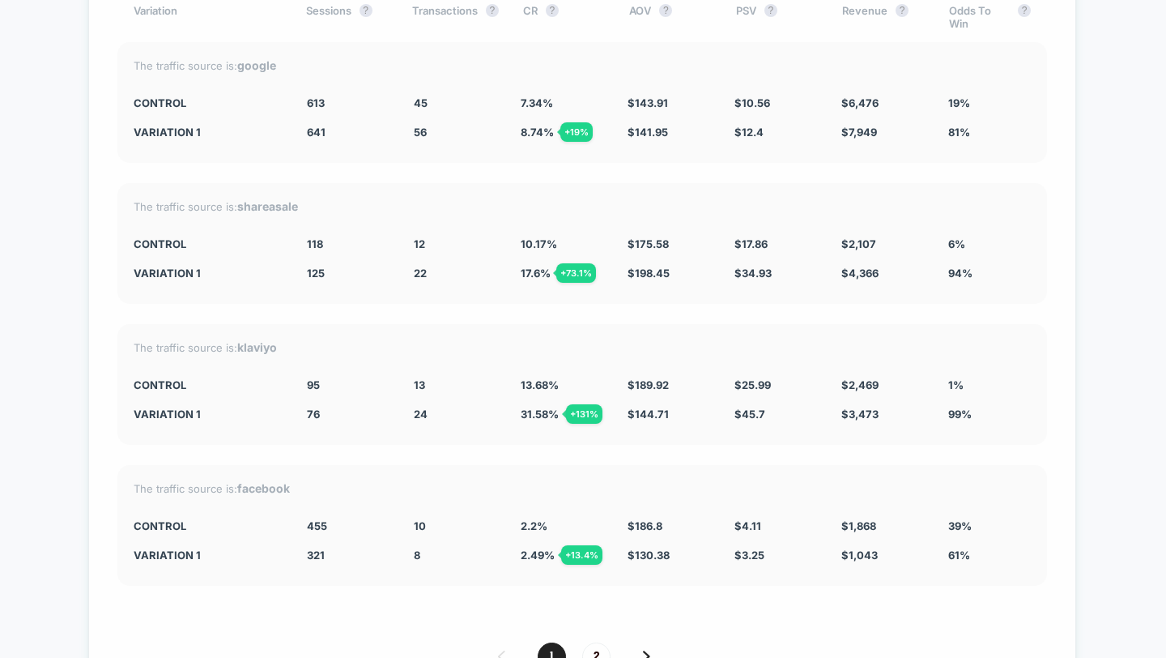
click at [607, 642] on div "1 2" at bounding box center [582, 656] width 930 height 28
click at [599, 642] on span "2" at bounding box center [596, 656] width 28 height 28
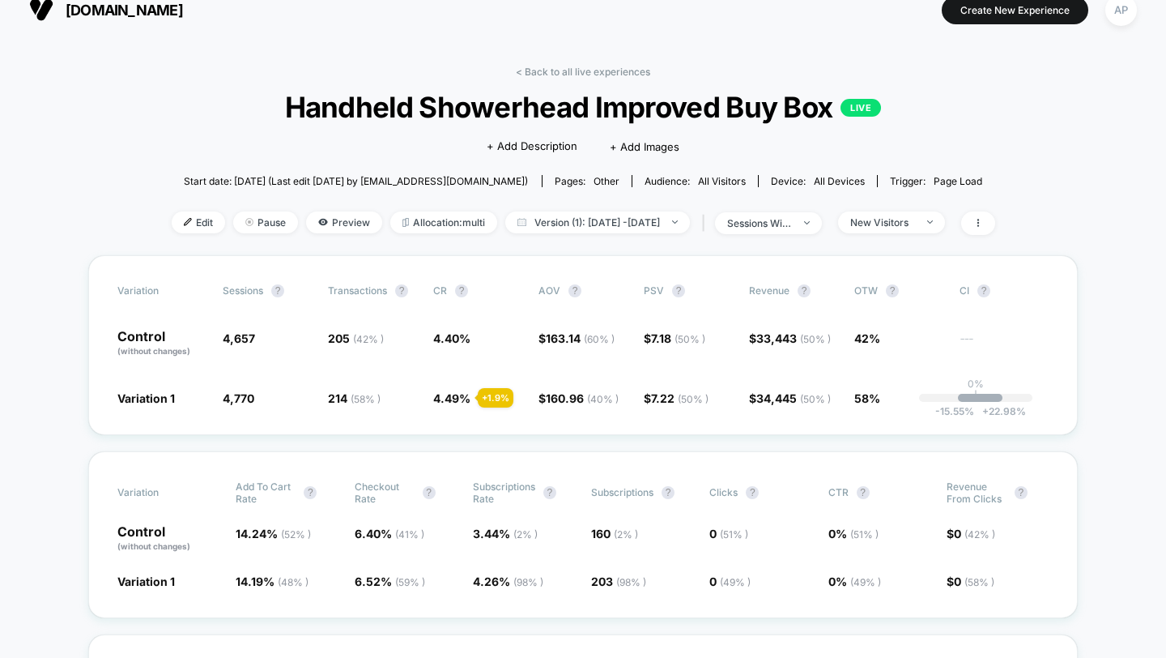
scroll to position [0, 0]
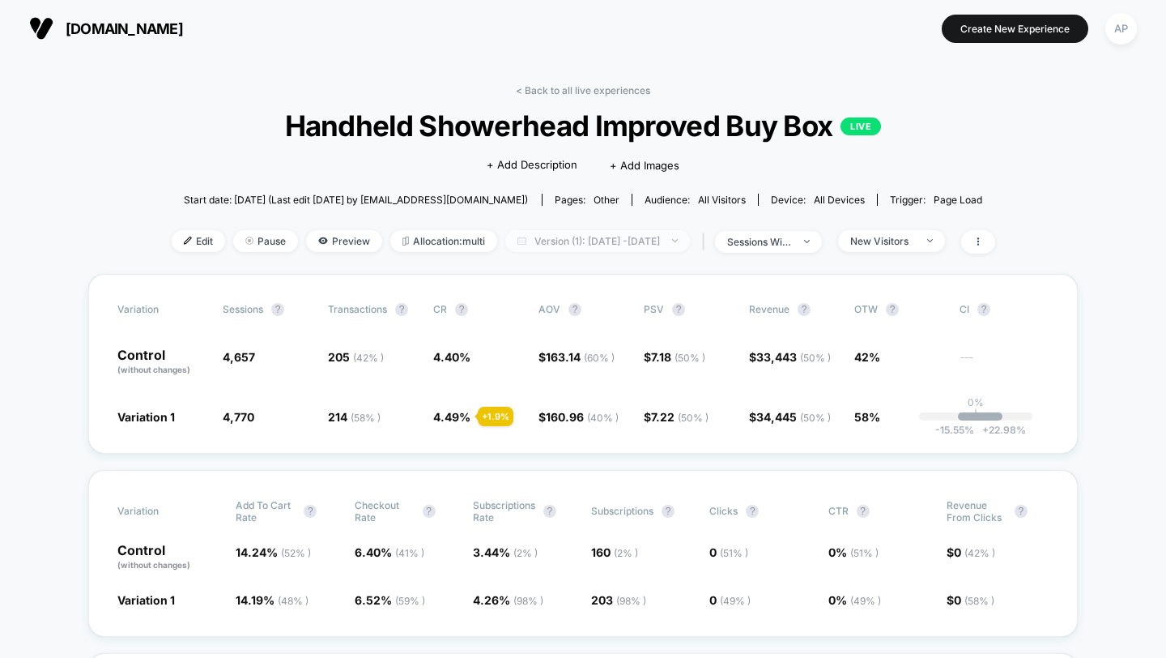
click at [531, 240] on span "Version (1): [DATE] - [DATE]" at bounding box center [597, 241] width 185 height 22
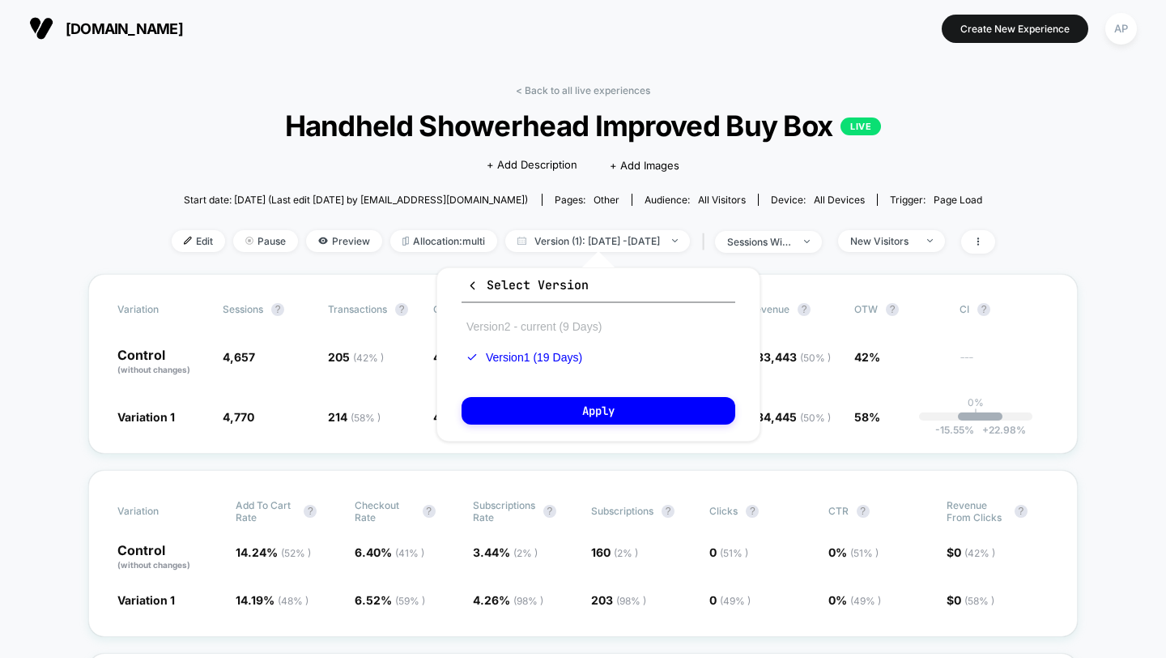
click at [505, 330] on button "Version 2 - current (9 Days)" at bounding box center [534, 326] width 145 height 15
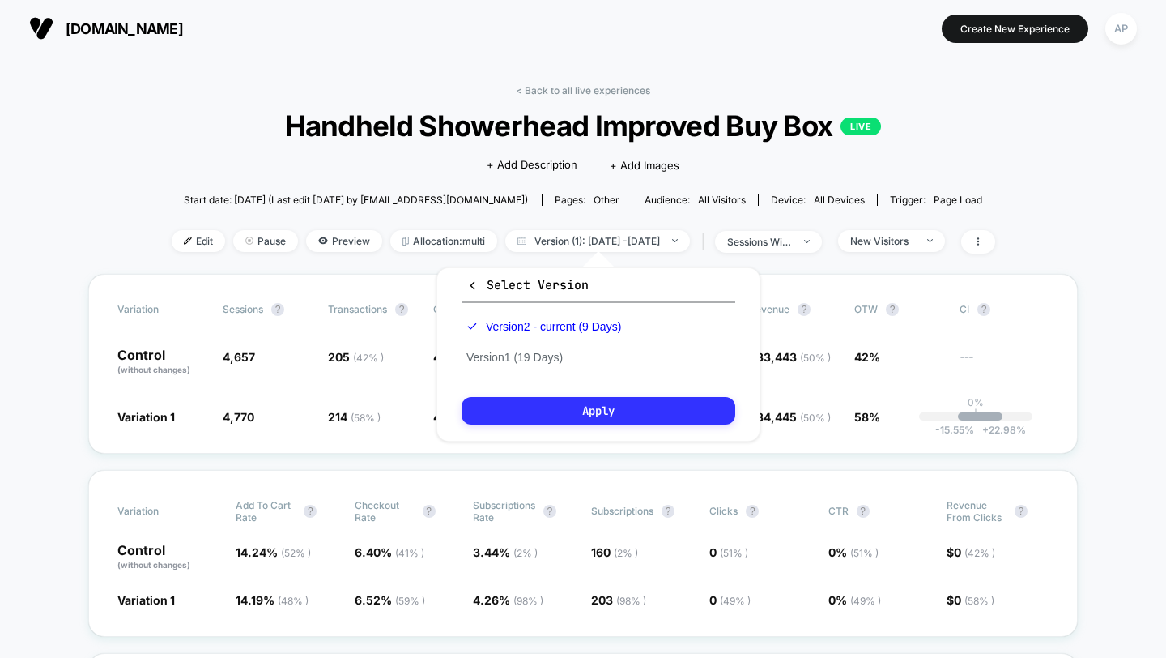
click at [552, 405] on button "Apply" at bounding box center [599, 411] width 274 height 28
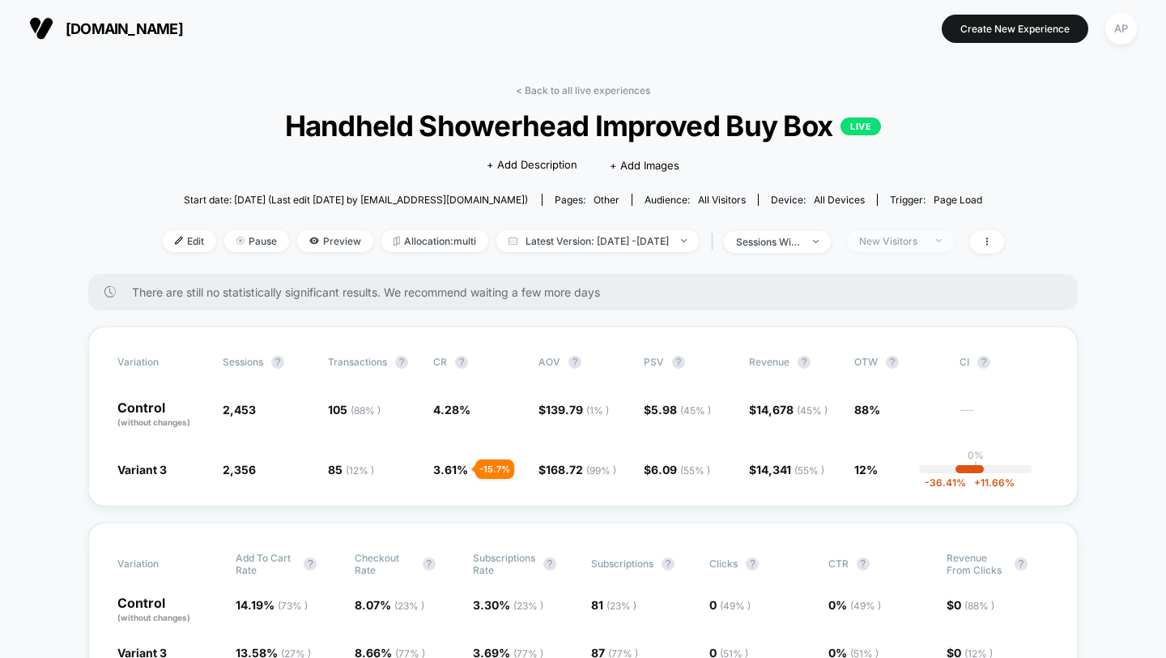
click at [898, 243] on div "New Visitors" at bounding box center [891, 241] width 65 height 12
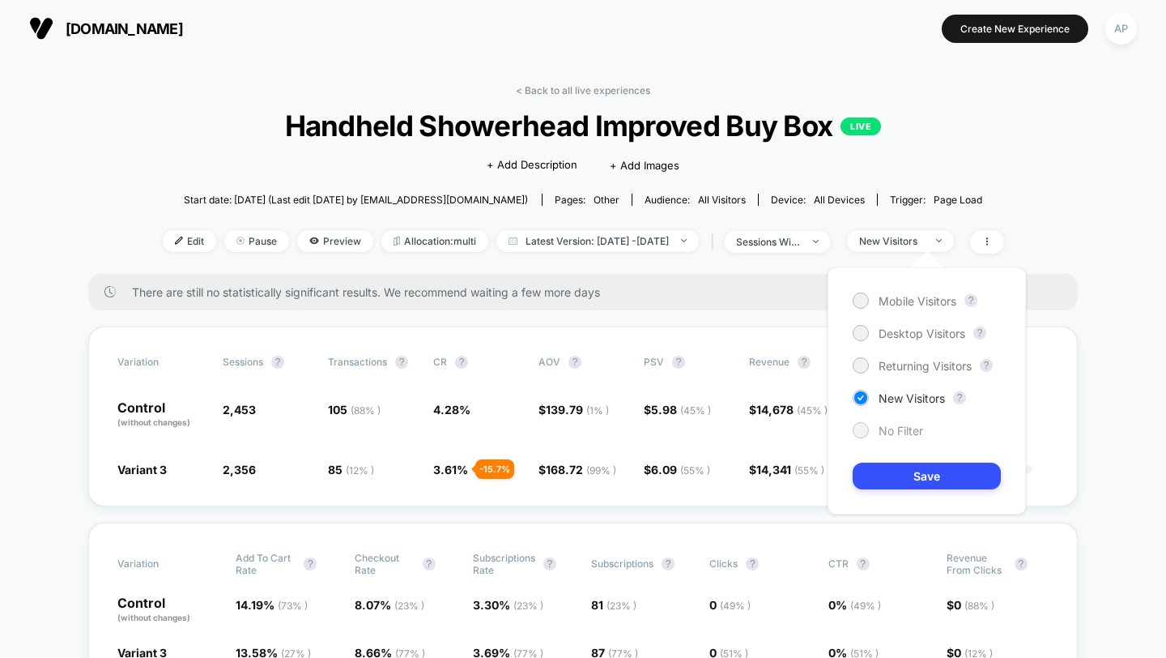
click at [891, 434] on span "No Filter" at bounding box center [901, 431] width 45 height 14
click at [906, 478] on button "Save" at bounding box center [927, 476] width 148 height 27
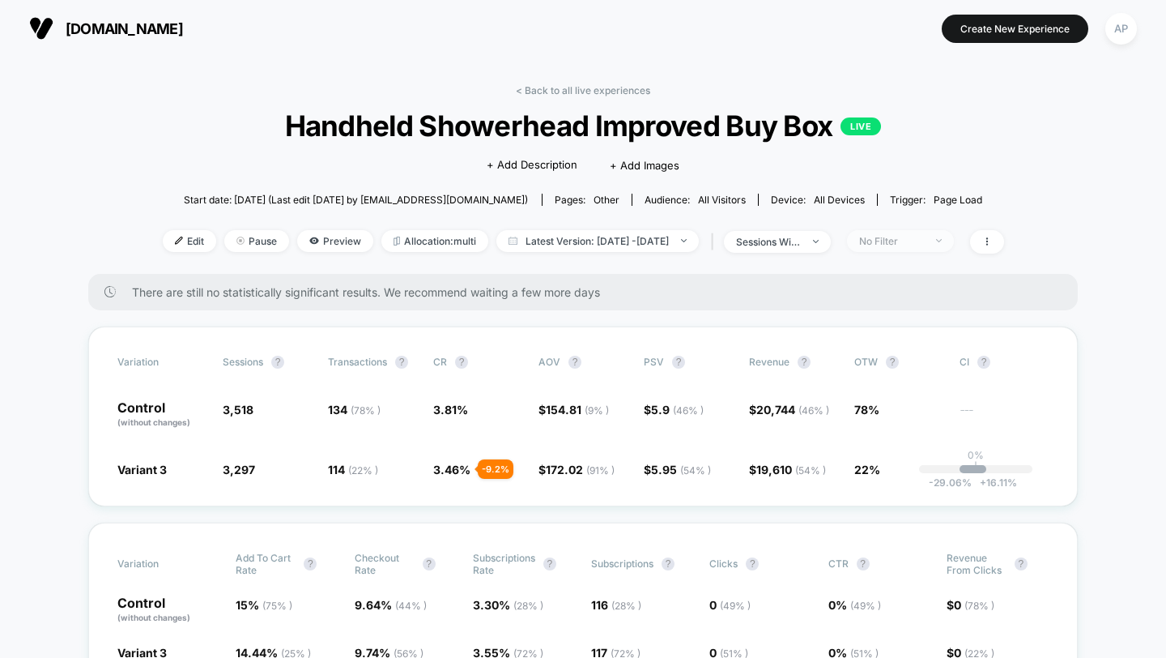
click at [922, 243] on div "No Filter" at bounding box center [891, 241] width 65 height 12
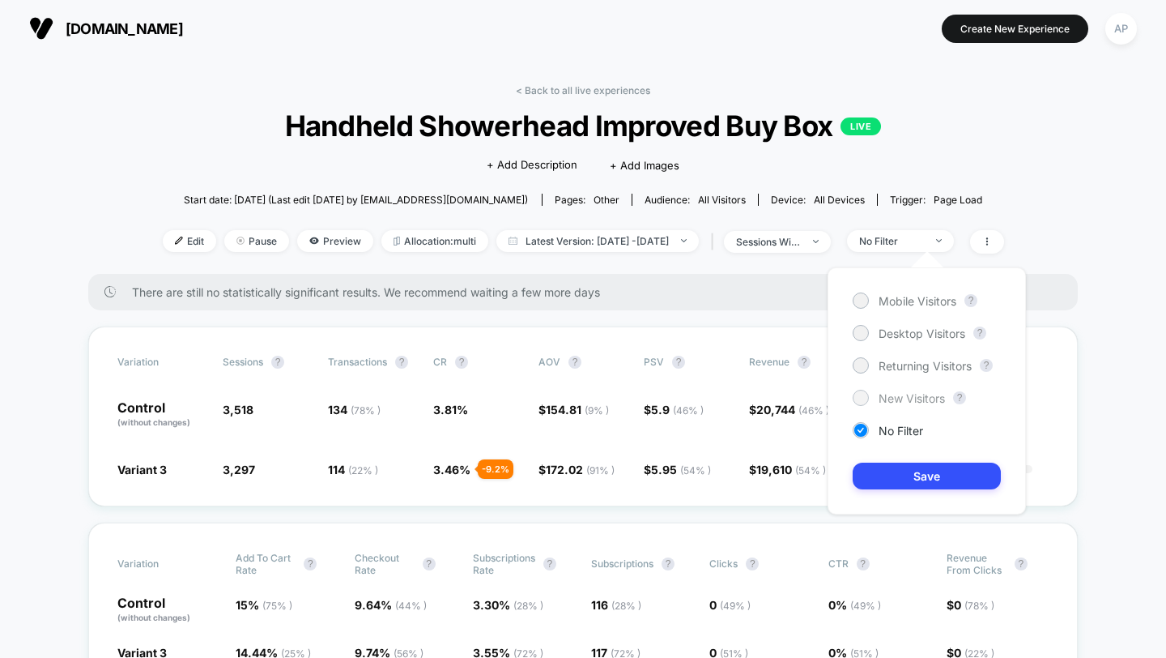
click at [896, 397] on span "New Visitors" at bounding box center [912, 398] width 66 height 14
click at [926, 475] on button "Save" at bounding box center [927, 476] width 148 height 27
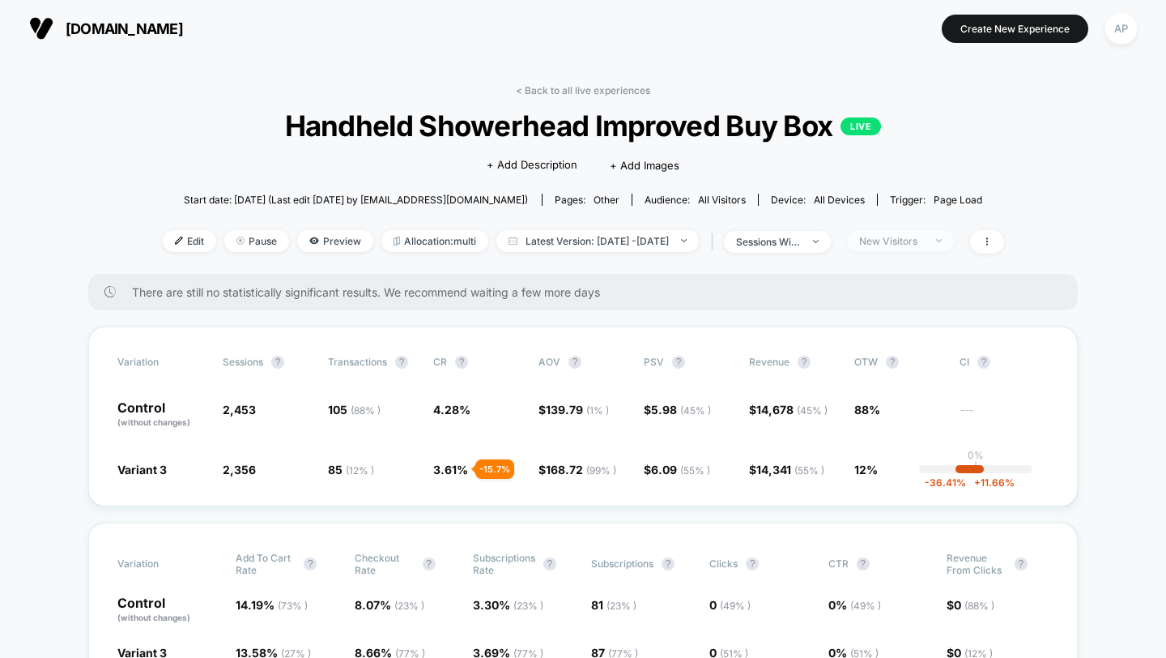
click at [924, 241] on div "New Visitors" at bounding box center [891, 241] width 65 height 12
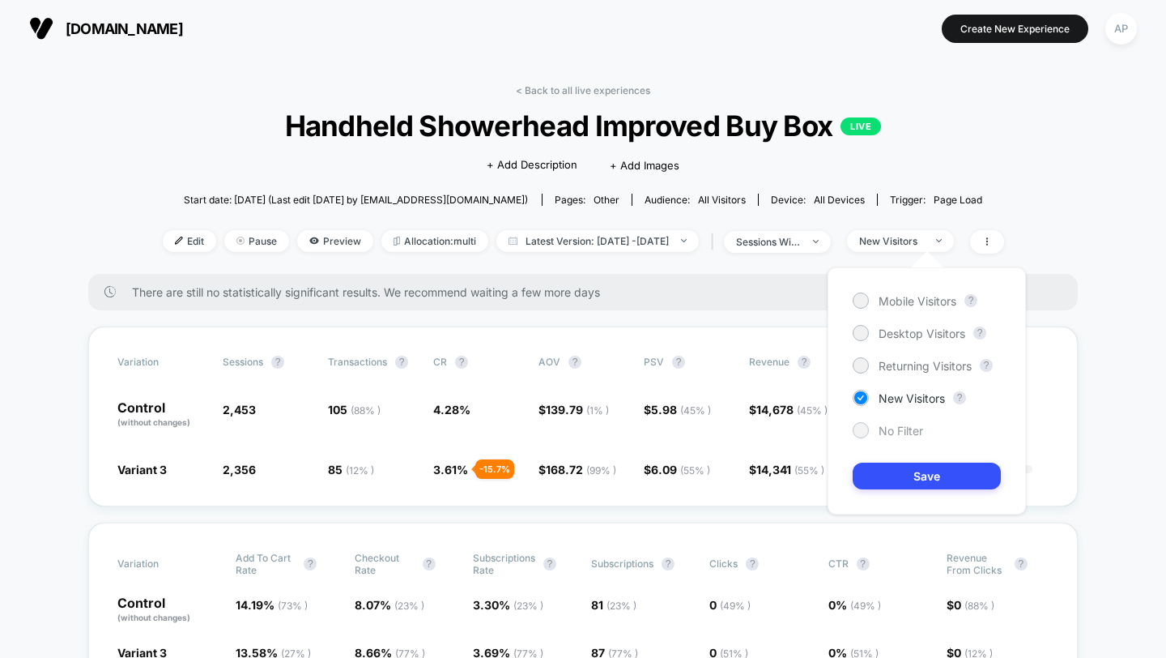
click at [892, 426] on span "No Filter" at bounding box center [901, 431] width 45 height 14
click at [898, 478] on button "Save" at bounding box center [927, 476] width 148 height 27
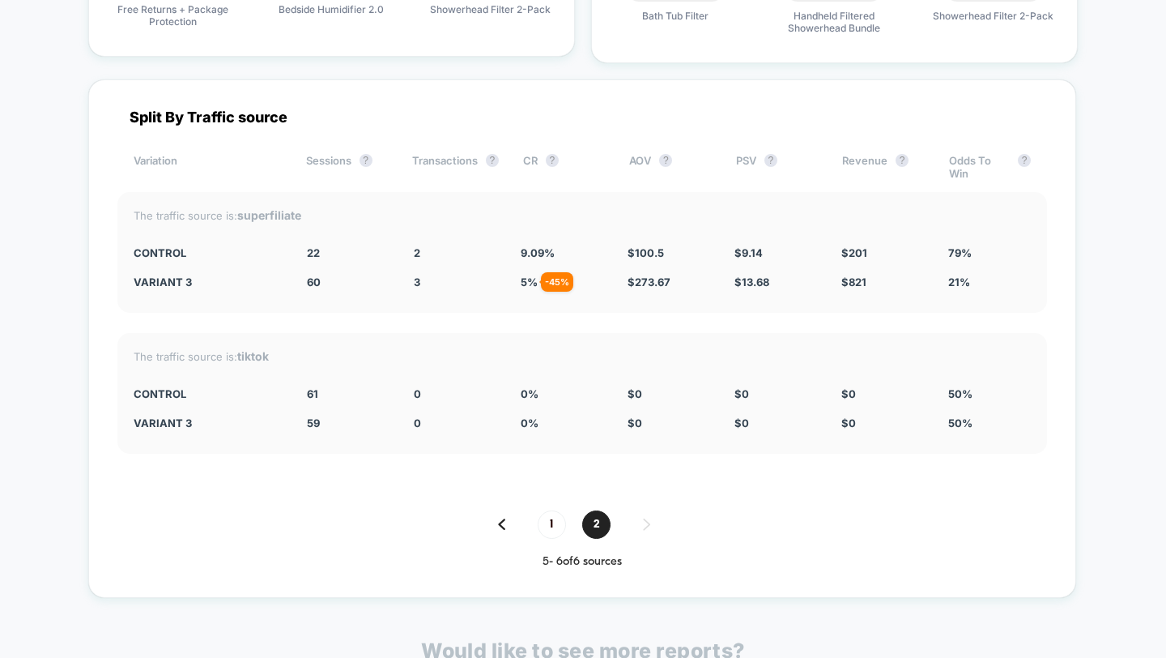
scroll to position [4998, 0]
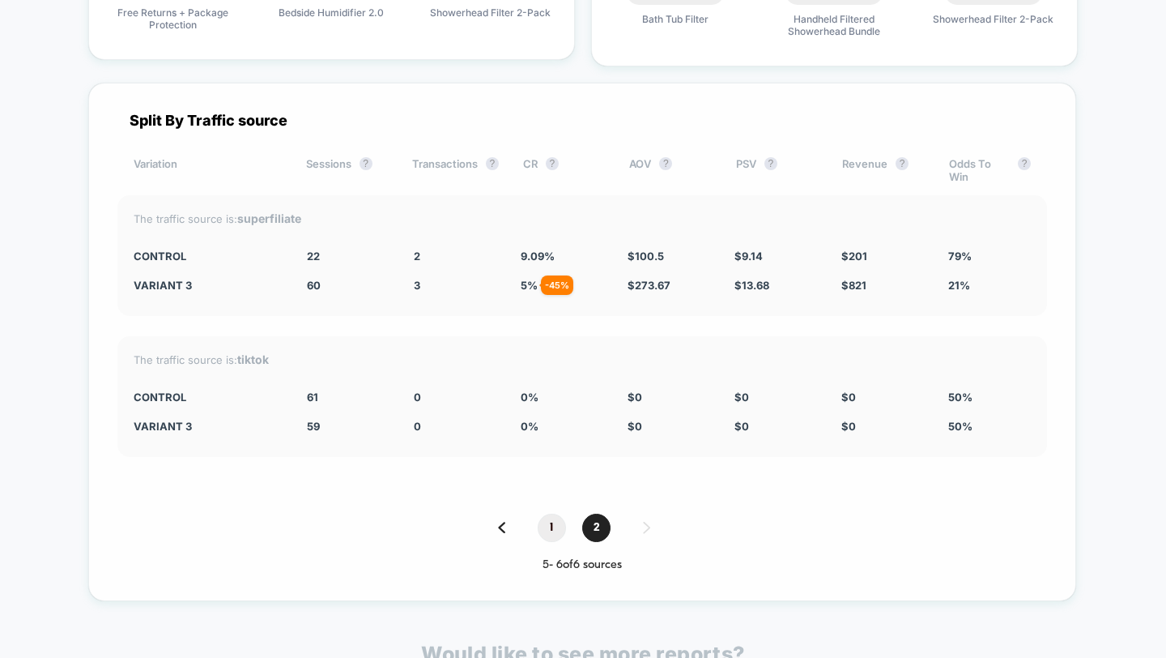
click at [547, 516] on span "1" at bounding box center [552, 528] width 28 height 28
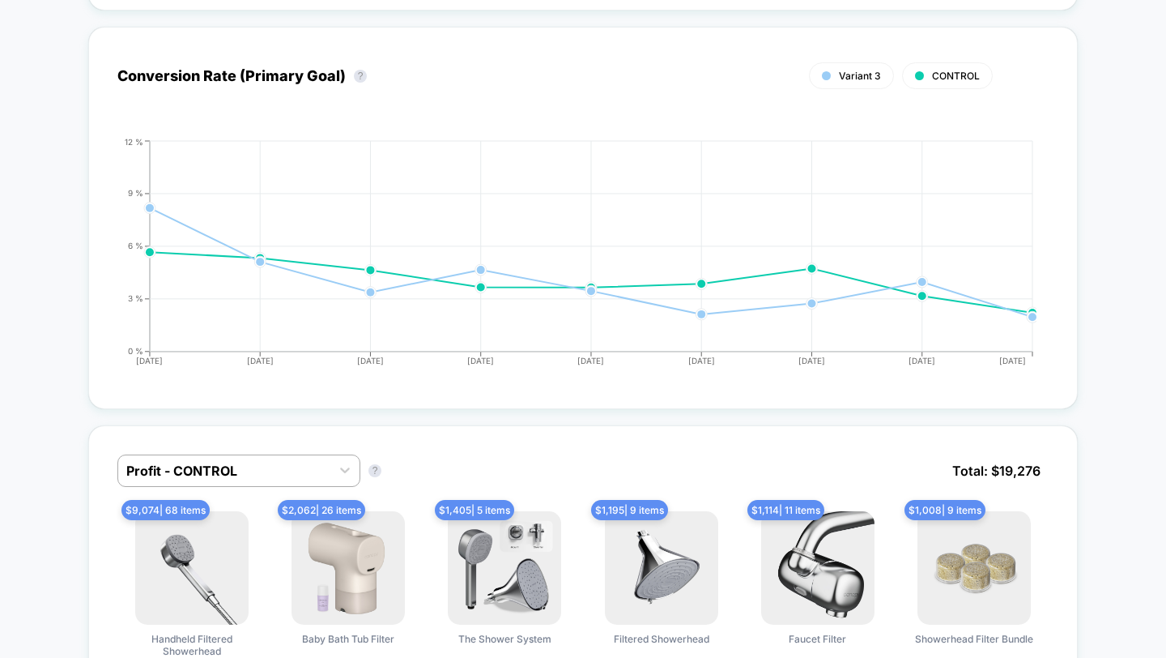
scroll to position [0, 0]
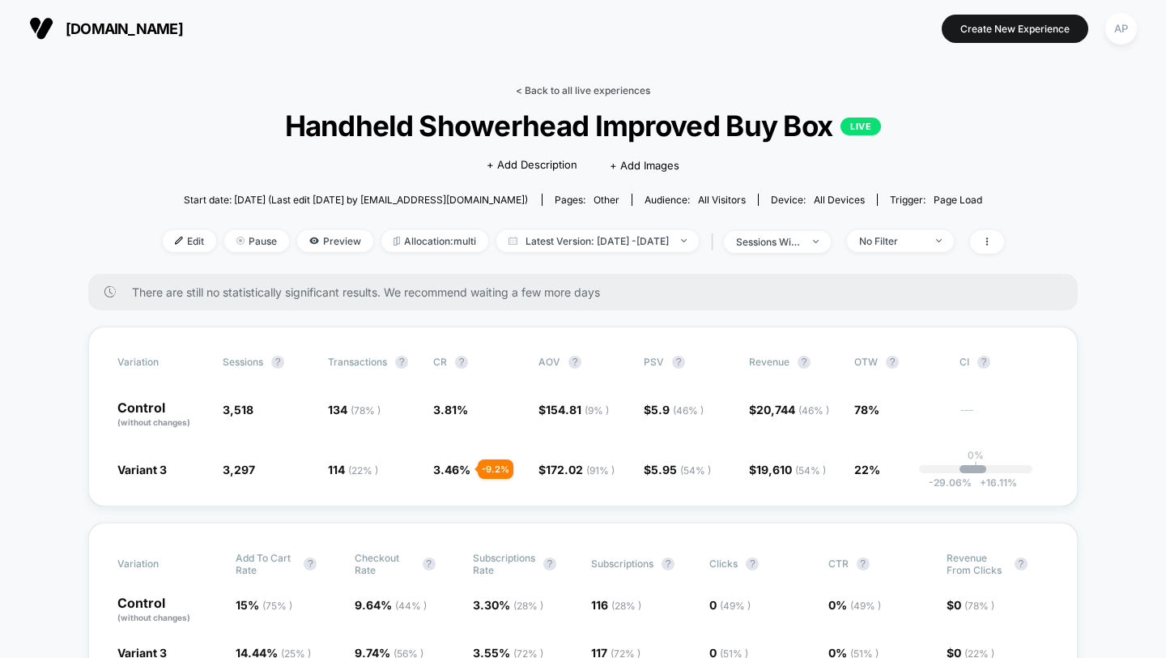
click at [569, 87] on link "< Back to all live experiences" at bounding box center [583, 90] width 134 height 12
